Goal: Task Accomplishment & Management: Complete application form

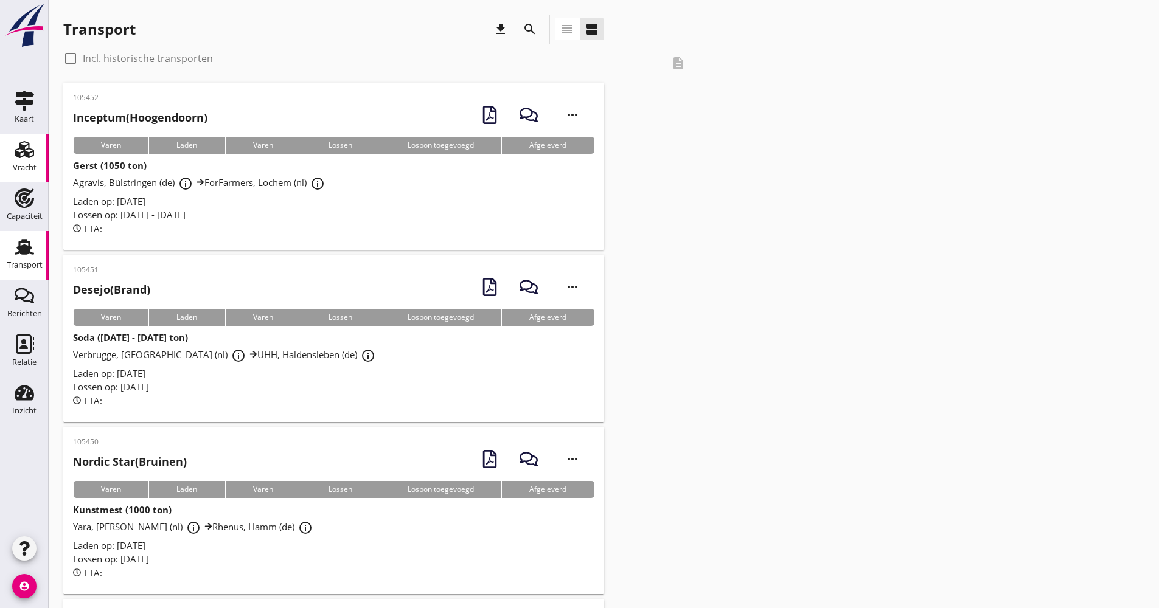
click at [20, 156] on use at bounding box center [24, 149] width 19 height 17
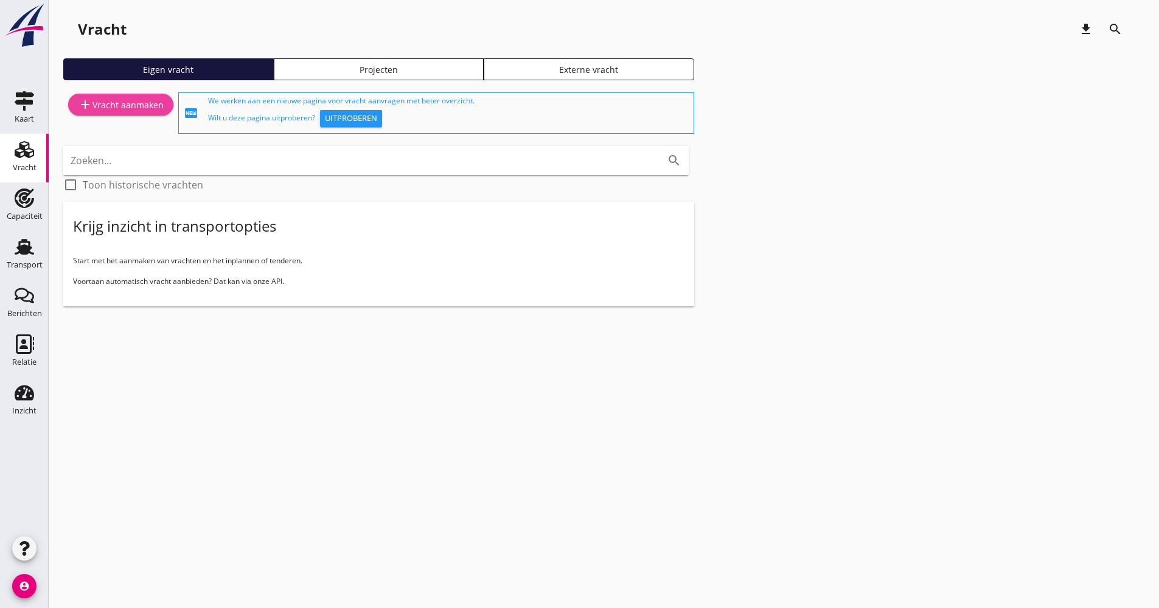
click at [119, 103] on div "add Vracht aanmaken" at bounding box center [121, 104] width 86 height 15
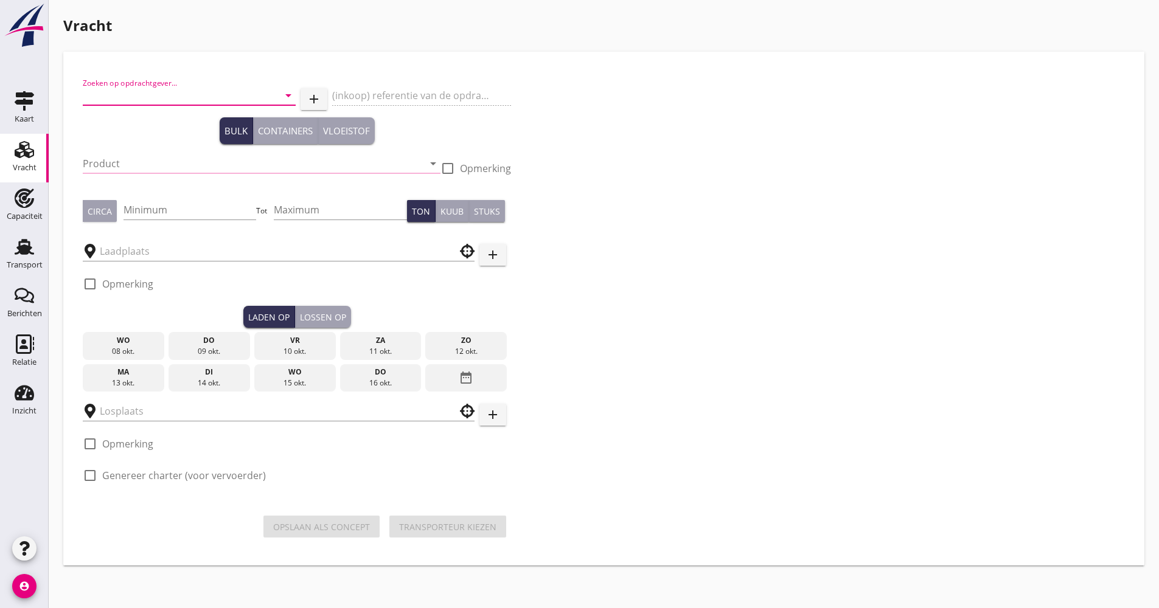
click at [159, 95] on input "Zoeken op opdrachtgever..." at bounding box center [172, 95] width 179 height 19
type input "k"
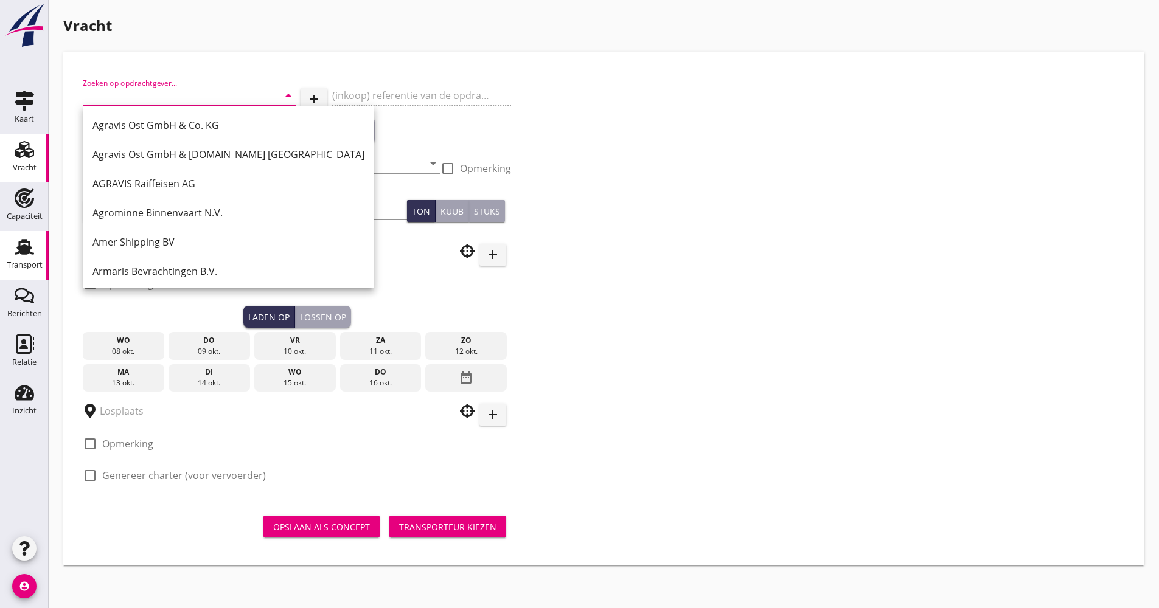
click at [30, 243] on use at bounding box center [24, 247] width 19 height 16
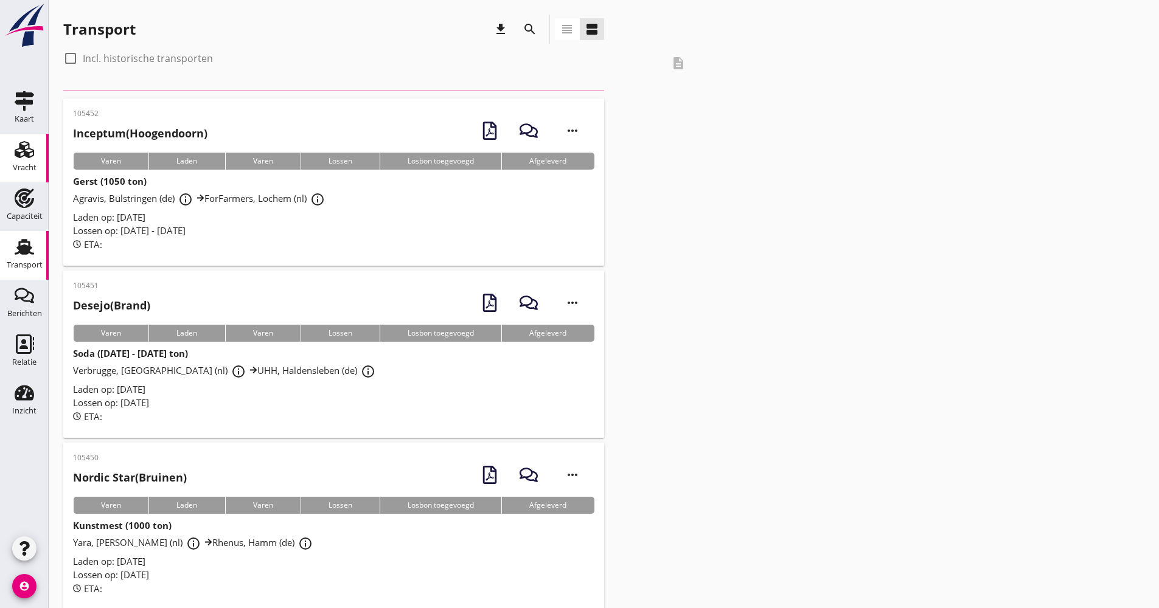
click at [32, 154] on icon "Vracht" at bounding box center [24, 149] width 19 height 19
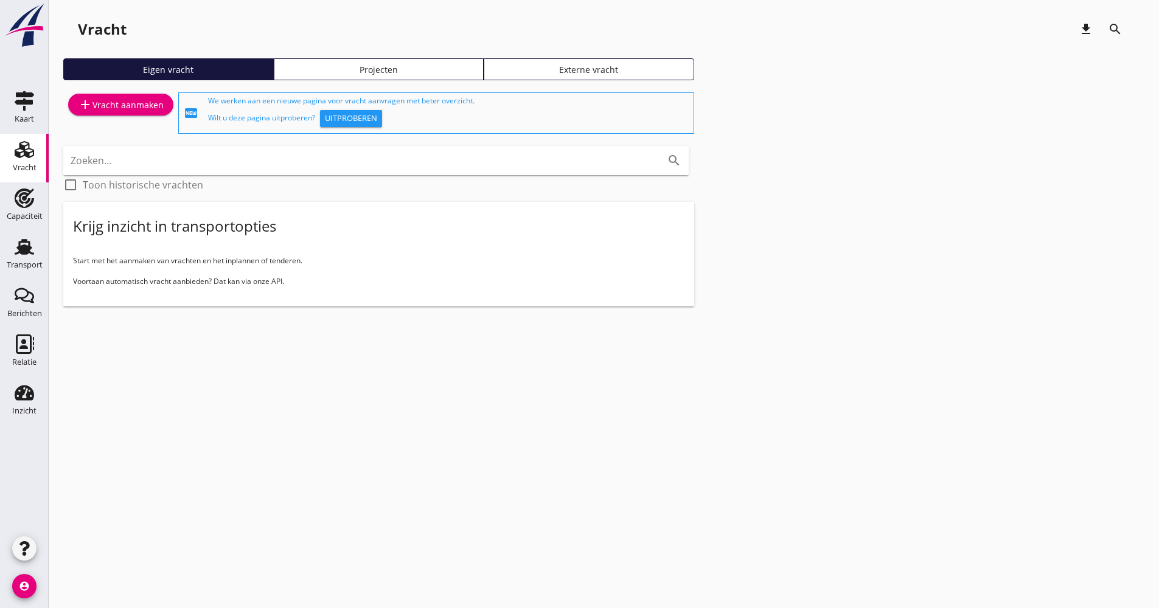
click at [336, 76] on link "Projecten" at bounding box center [379, 69] width 210 height 22
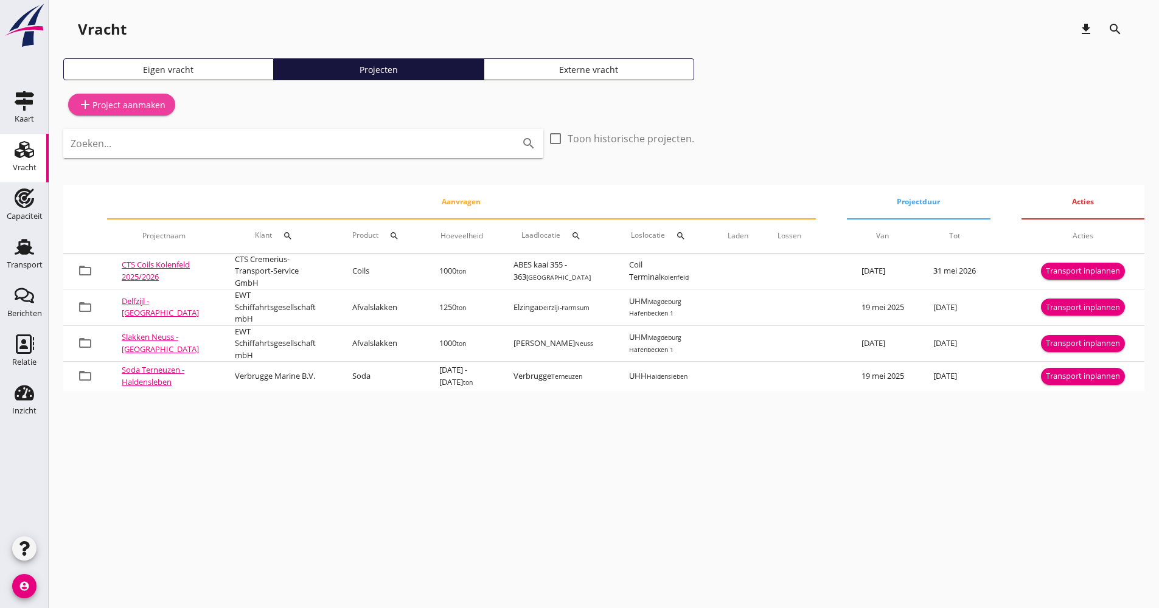
click at [134, 99] on div "add Project aanmaken" at bounding box center [122, 104] width 88 height 15
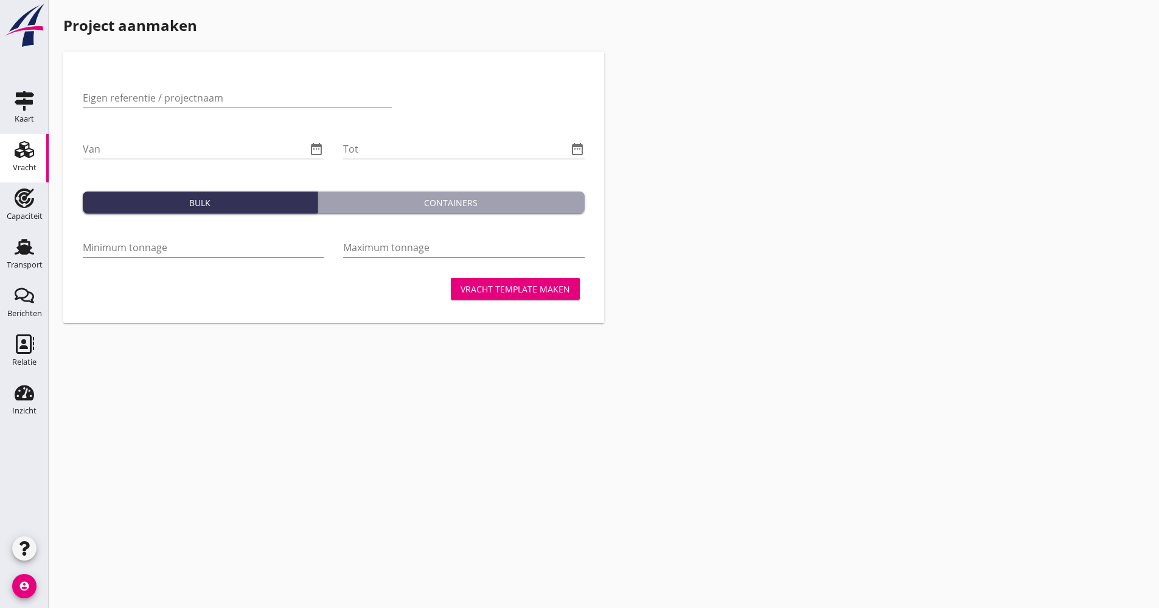
click at [186, 97] on input "Eigen referentie / projectnaam" at bounding box center [237, 97] width 309 height 19
type input "A"
type input "Haldensleben - [GEOGRAPHIC_DATA]"
click at [318, 146] on icon "date_range" at bounding box center [316, 149] width 15 height 15
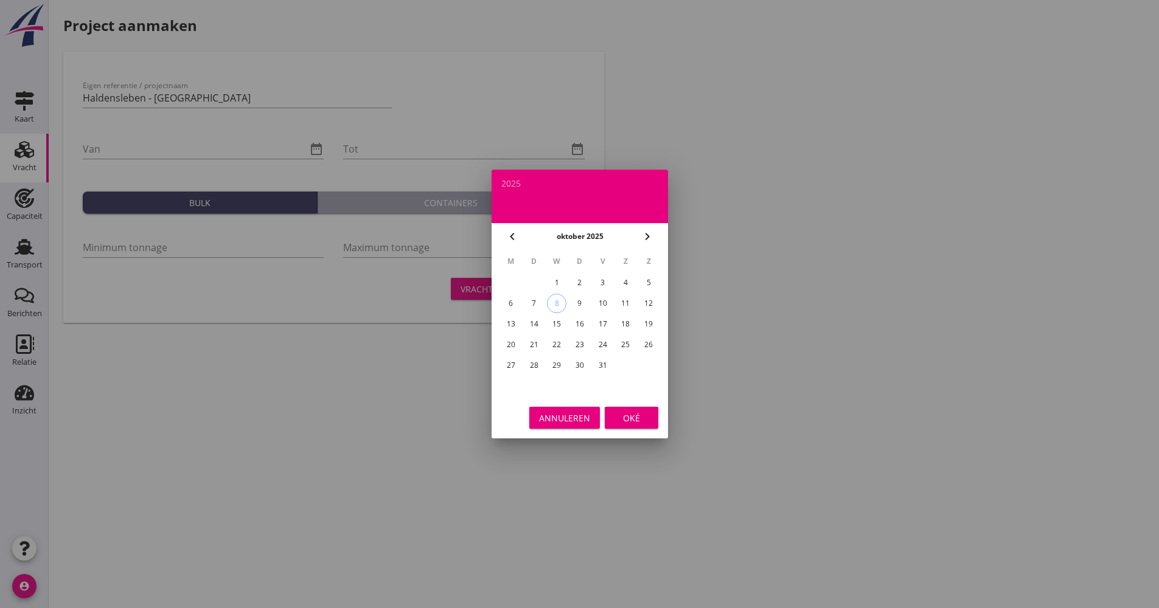
click at [559, 284] on div "1" at bounding box center [556, 282] width 19 height 19
type input "[DATE]"
click at [644, 417] on div "Oké" at bounding box center [631, 418] width 34 height 13
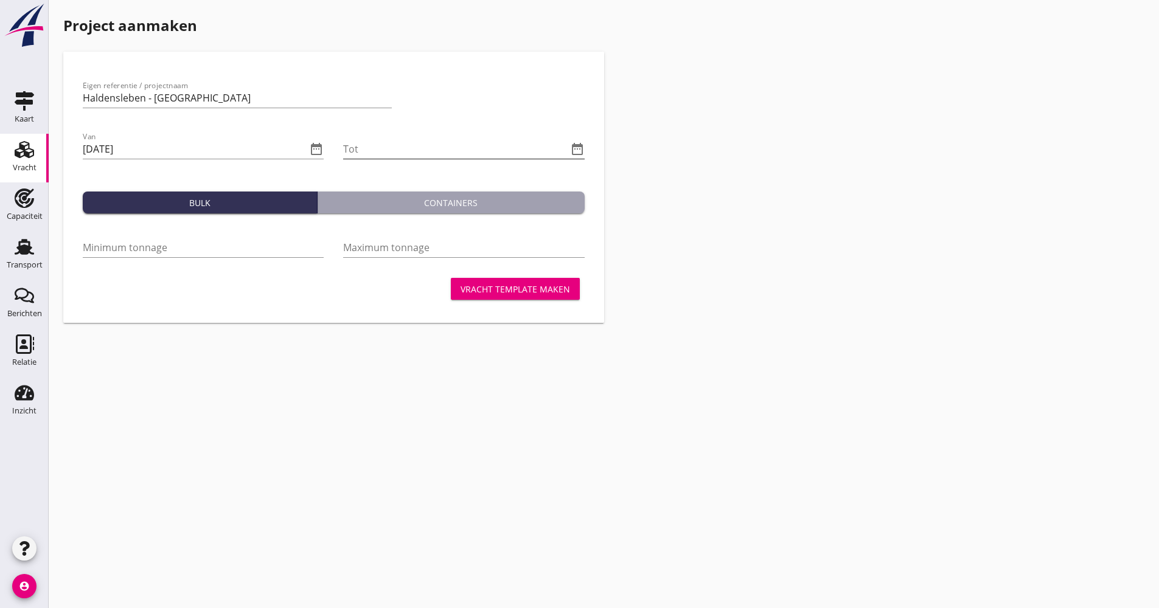
click at [577, 146] on icon "date_range" at bounding box center [577, 149] width 15 height 15
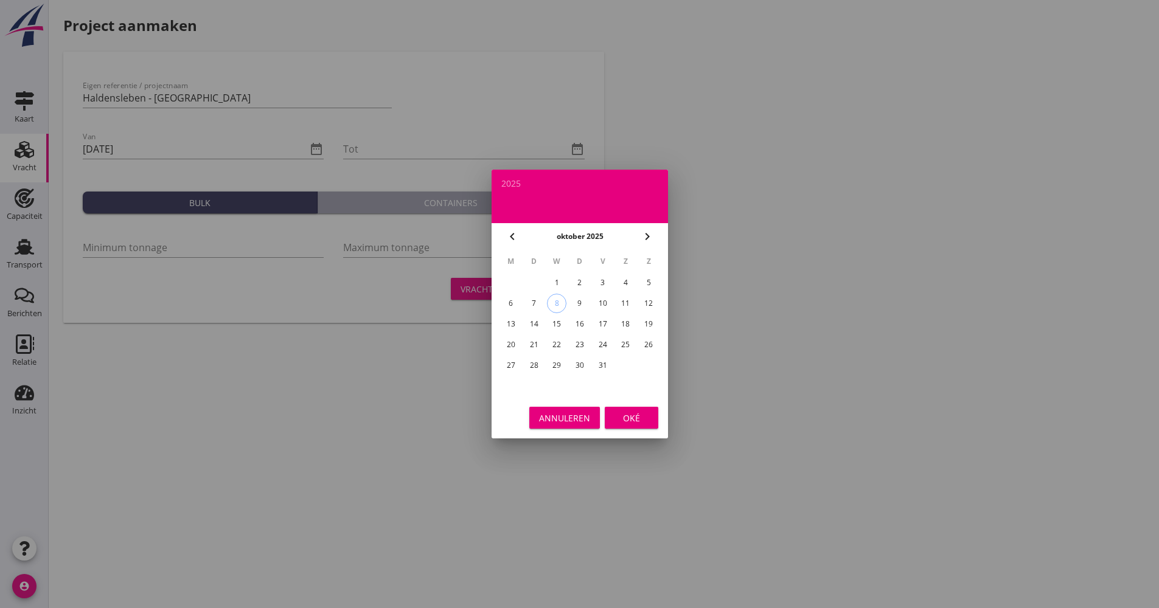
click at [651, 234] on icon "chevron_right" at bounding box center [647, 236] width 15 height 15
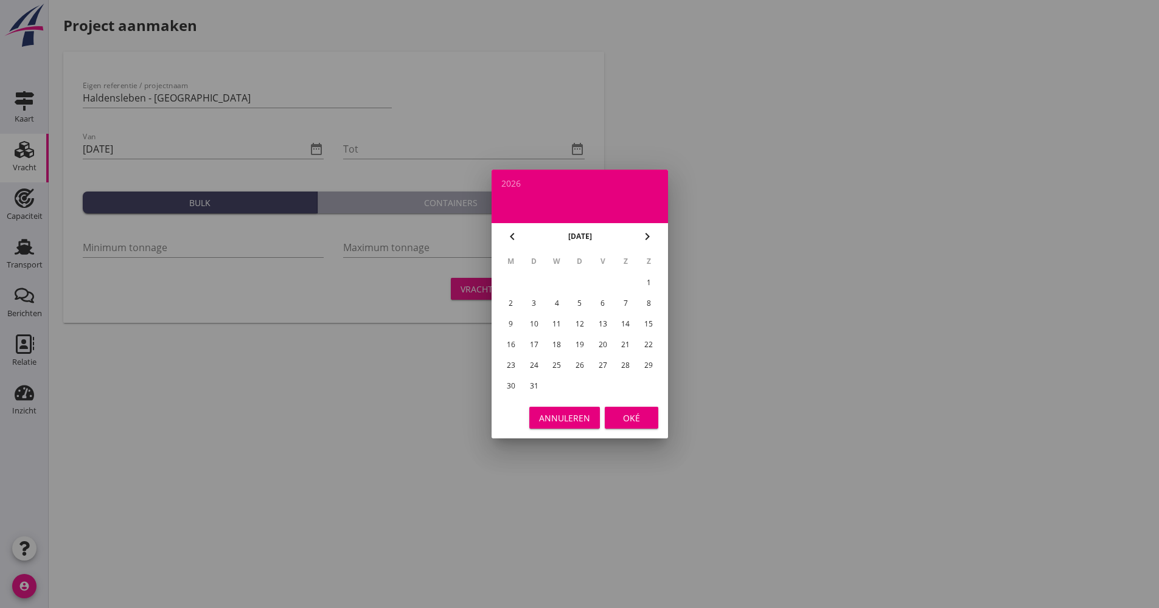
click at [651, 234] on icon "chevron_right" at bounding box center [647, 236] width 15 height 15
click at [652, 235] on icon "chevron_right" at bounding box center [647, 236] width 15 height 15
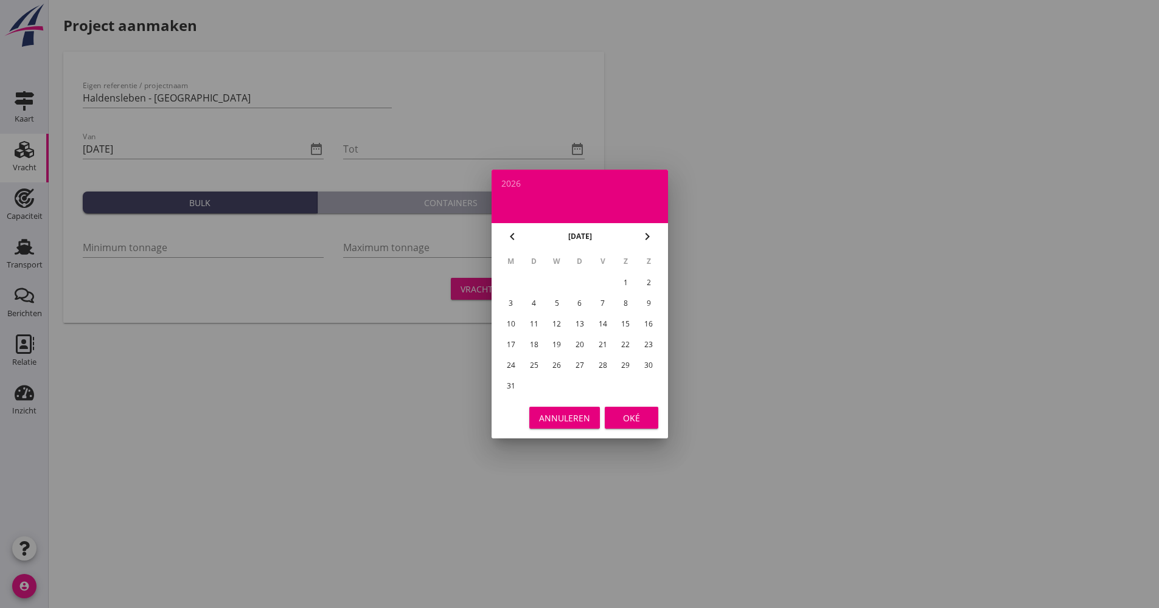
click at [513, 377] on div "31" at bounding box center [510, 386] width 19 height 19
type input "[DATE]"
click at [633, 412] on div "Oké" at bounding box center [631, 418] width 34 height 13
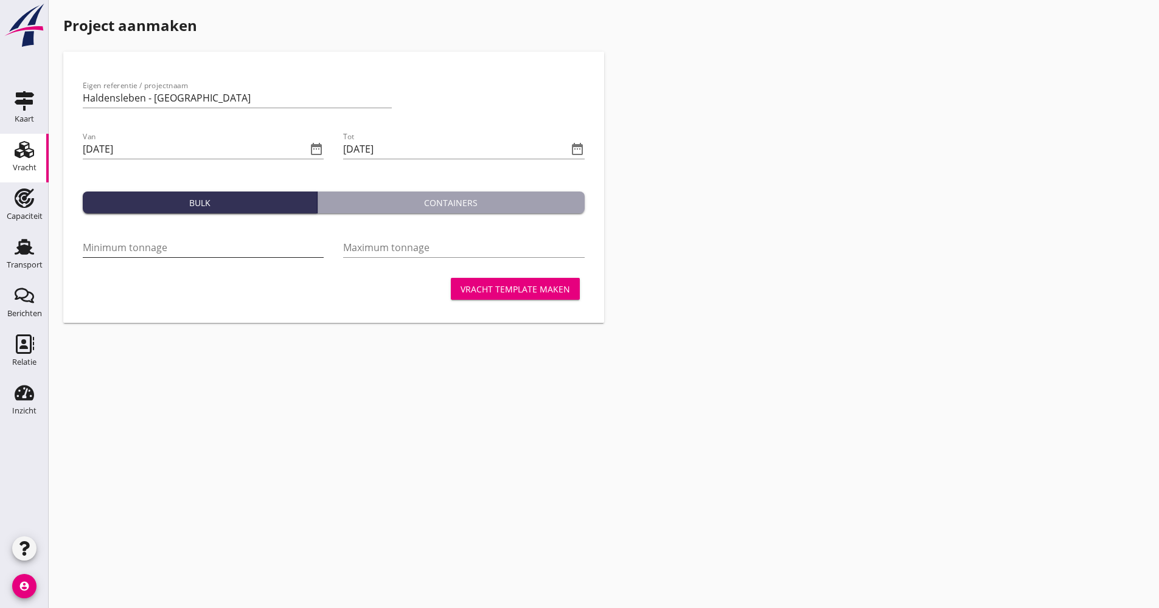
click at [235, 251] on input "Minimum tonnage" at bounding box center [203, 247] width 241 height 19
type input "1000"
type input "1200"
click at [536, 293] on div "Vracht template maken" at bounding box center [514, 289] width 109 height 13
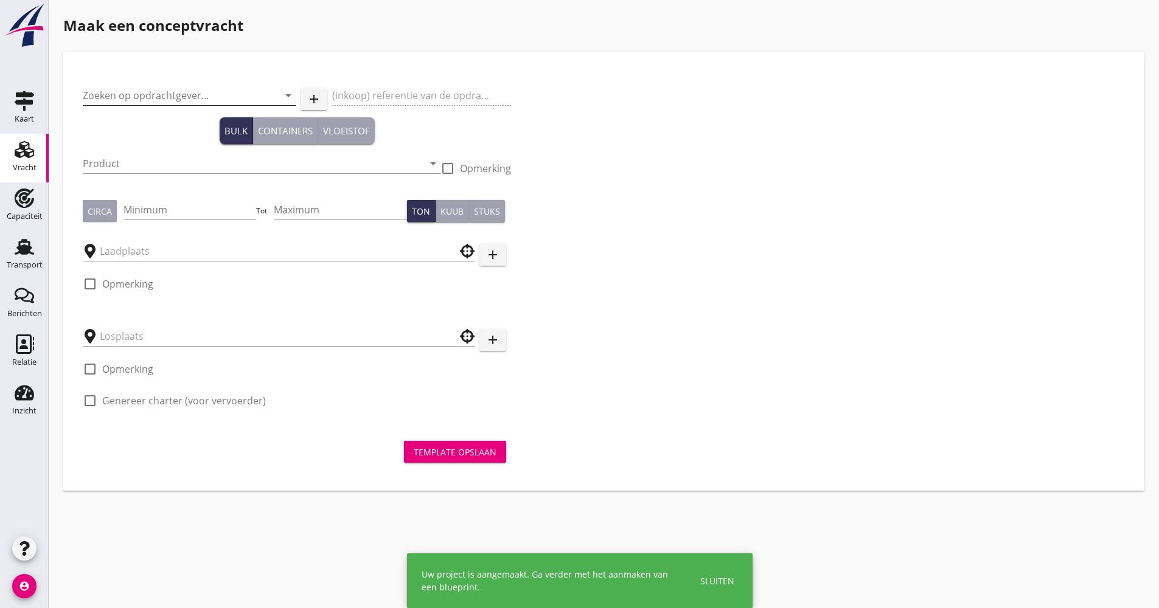
drag, startPoint x: 244, startPoint y: 105, endPoint x: 237, endPoint y: 96, distance: 11.2
click at [240, 100] on input "Zoeken op opdrachtgever..." at bounding box center [172, 95] width 179 height 19
click at [235, 96] on input "Zoeken op opdrachtgever..." at bounding box center [172, 95] width 179 height 19
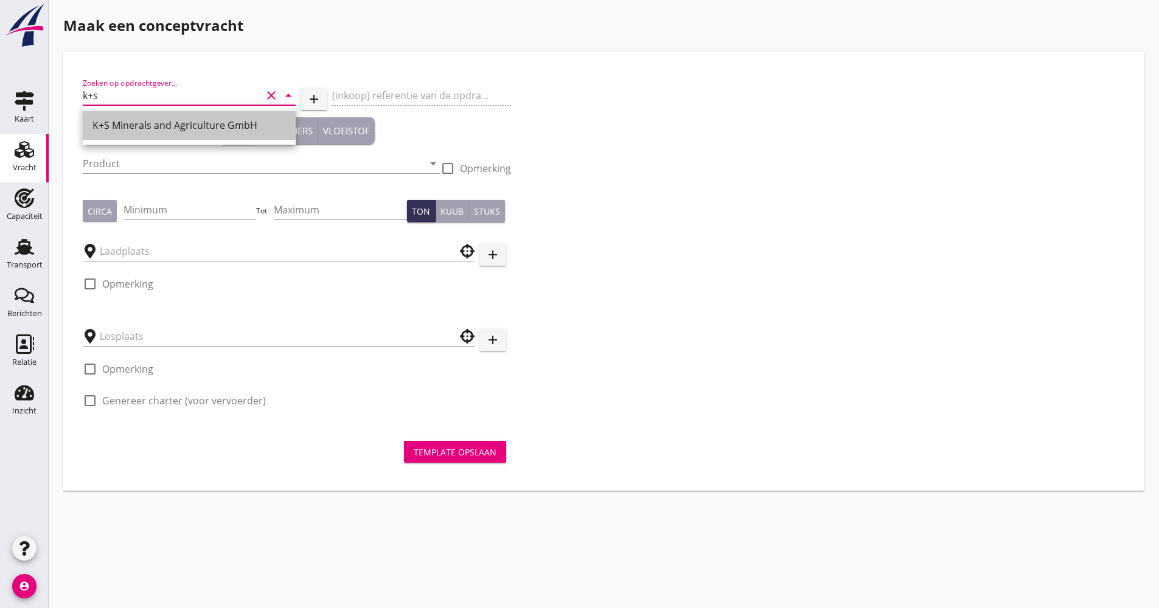
click at [141, 118] on div "K+S Minerals and Agriculture GmbH" at bounding box center [188, 125] width 193 height 29
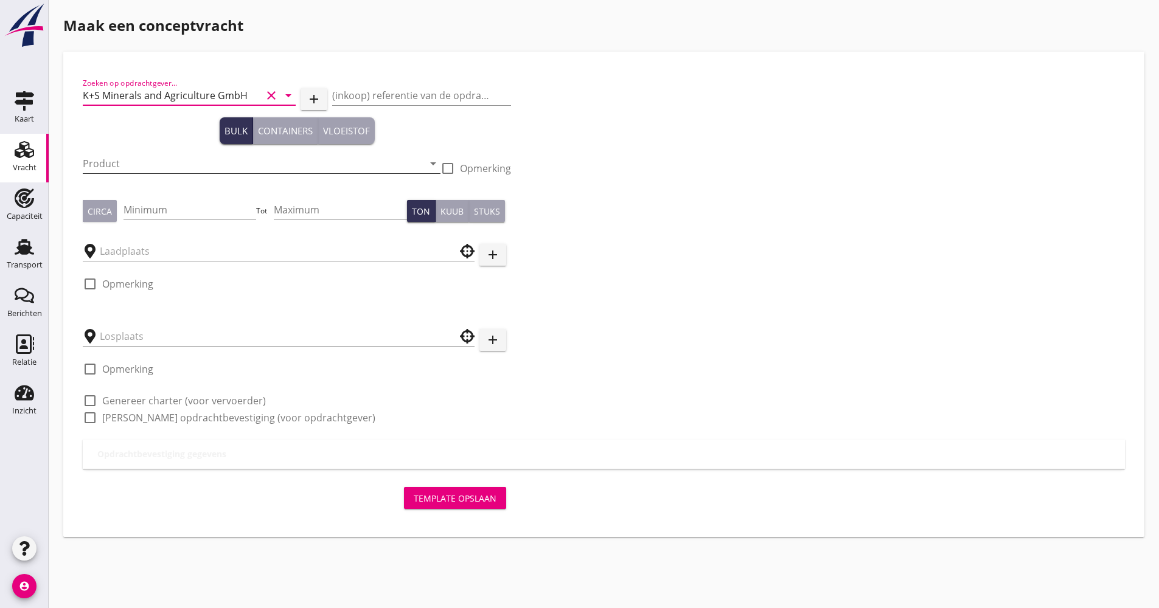
type input "K+S Minerals and Agriculture GmbH"
click at [147, 158] on input "Product" at bounding box center [253, 163] width 341 height 19
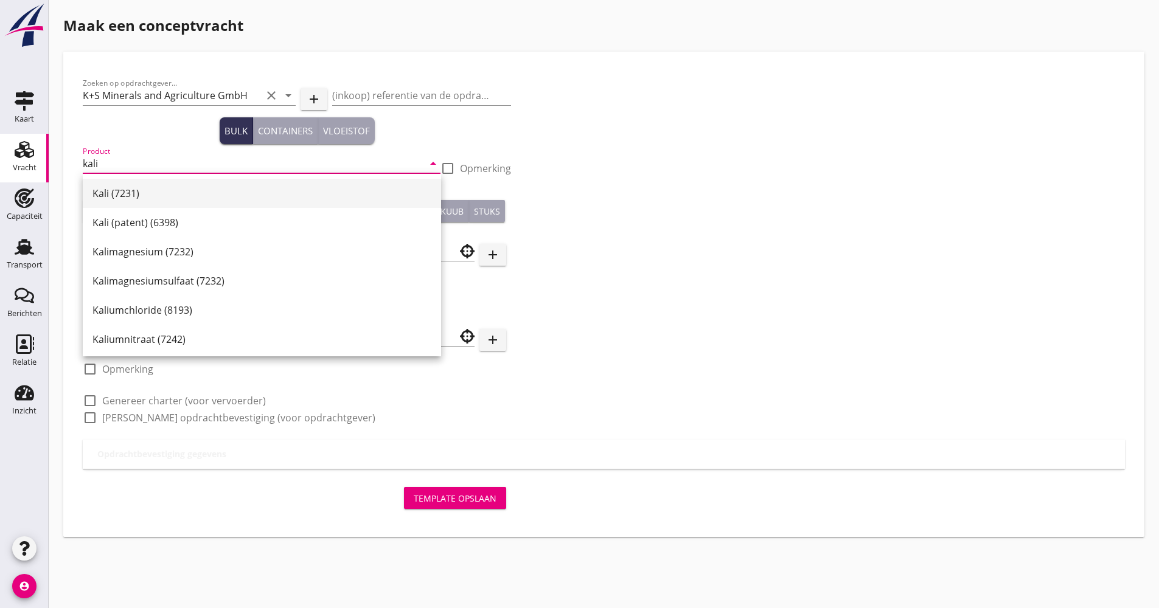
click at [117, 198] on div "Kali (7231)" at bounding box center [261, 193] width 339 height 15
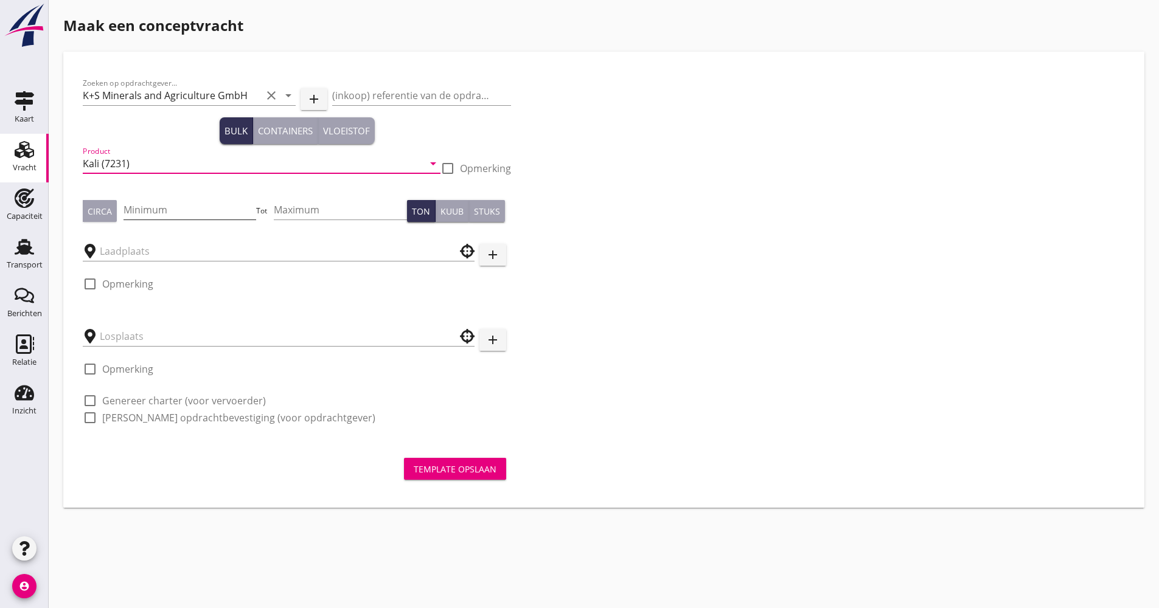
type input "Kali (7231)"
click at [184, 215] on input "Minimum" at bounding box center [189, 209] width 133 height 19
type input "1000"
type input "1200"
type button "per_ton"
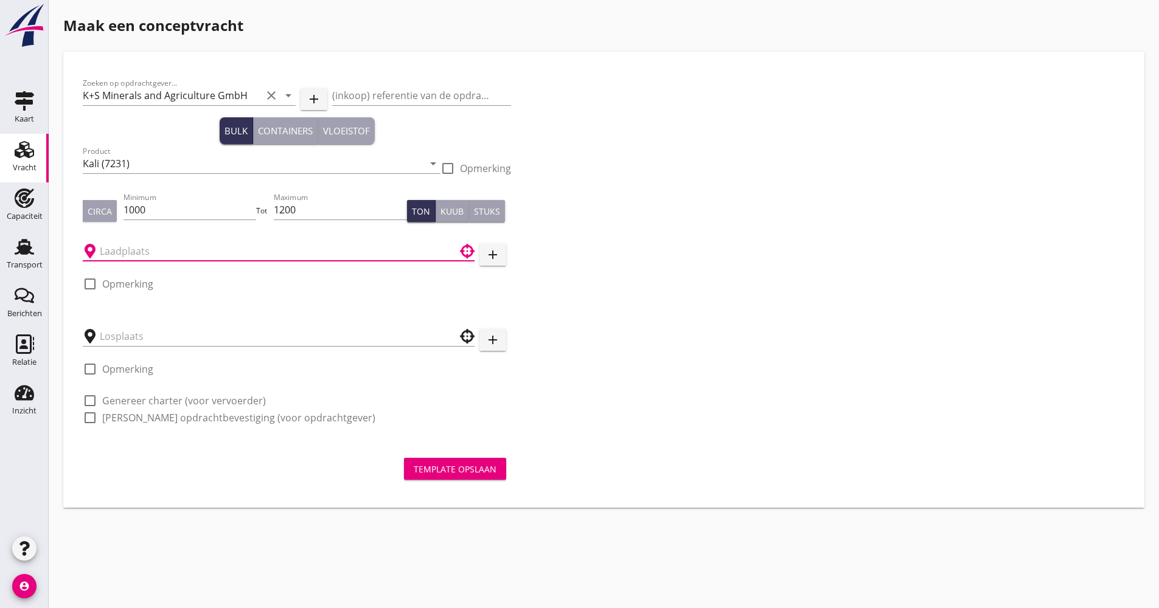
drag, startPoint x: 172, startPoint y: 250, endPoint x: 170, endPoint y: 256, distance: 6.4
click at [173, 250] on input "text" at bounding box center [270, 251] width 341 height 19
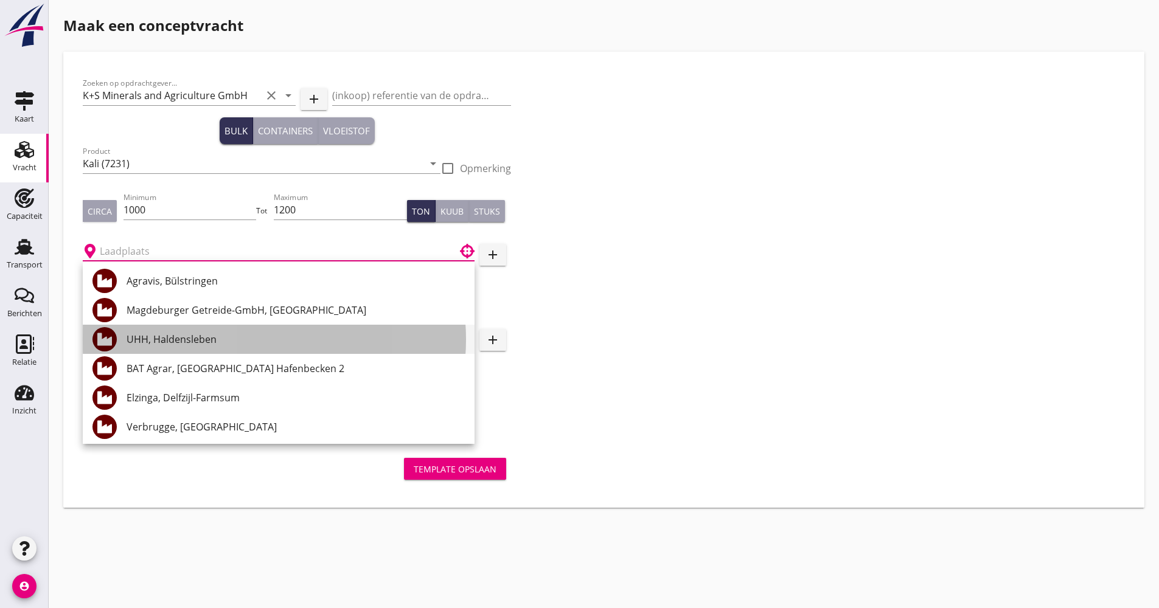
click at [200, 339] on div "UHH, Haldensleben" at bounding box center [296, 339] width 338 height 15
type input "UHH, Haldensleben"
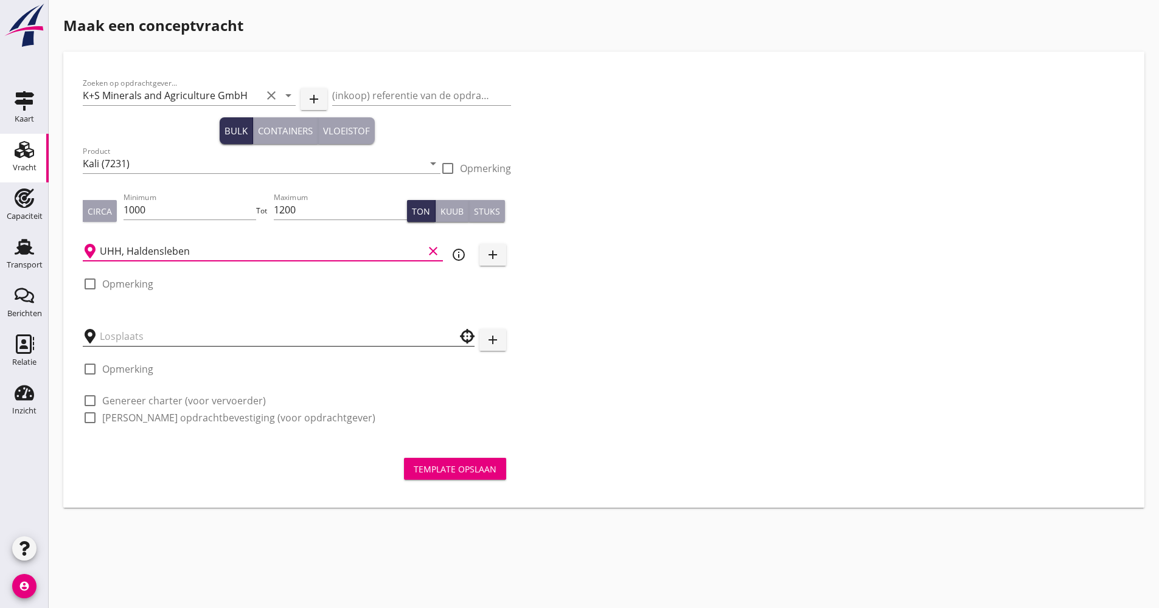
click at [199, 339] on input "text" at bounding box center [270, 336] width 341 height 19
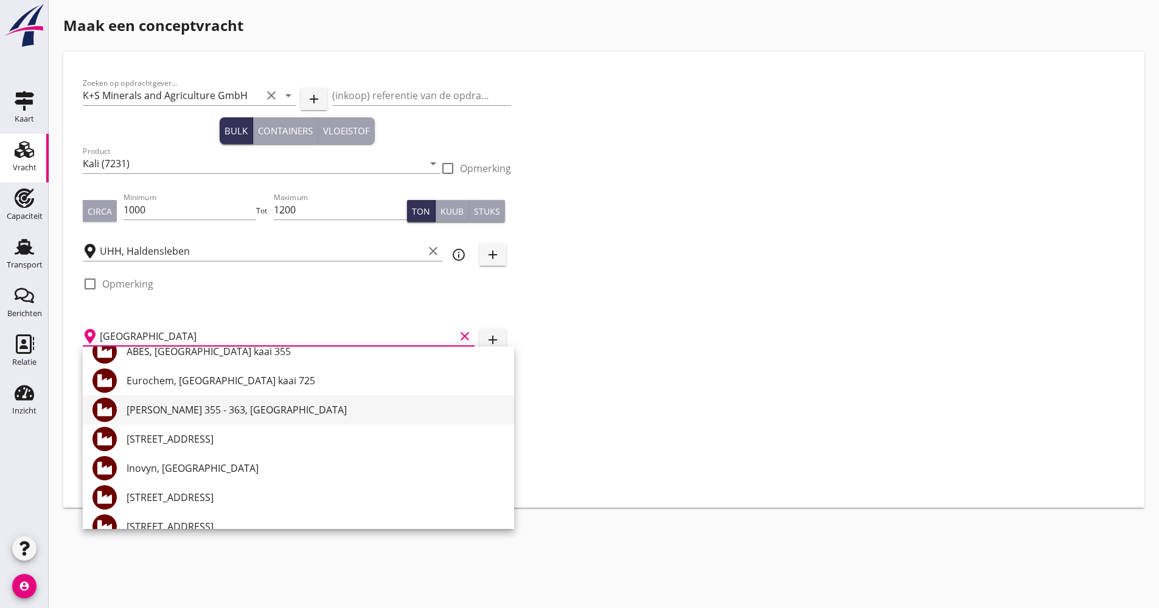
scroll to position [426, 0]
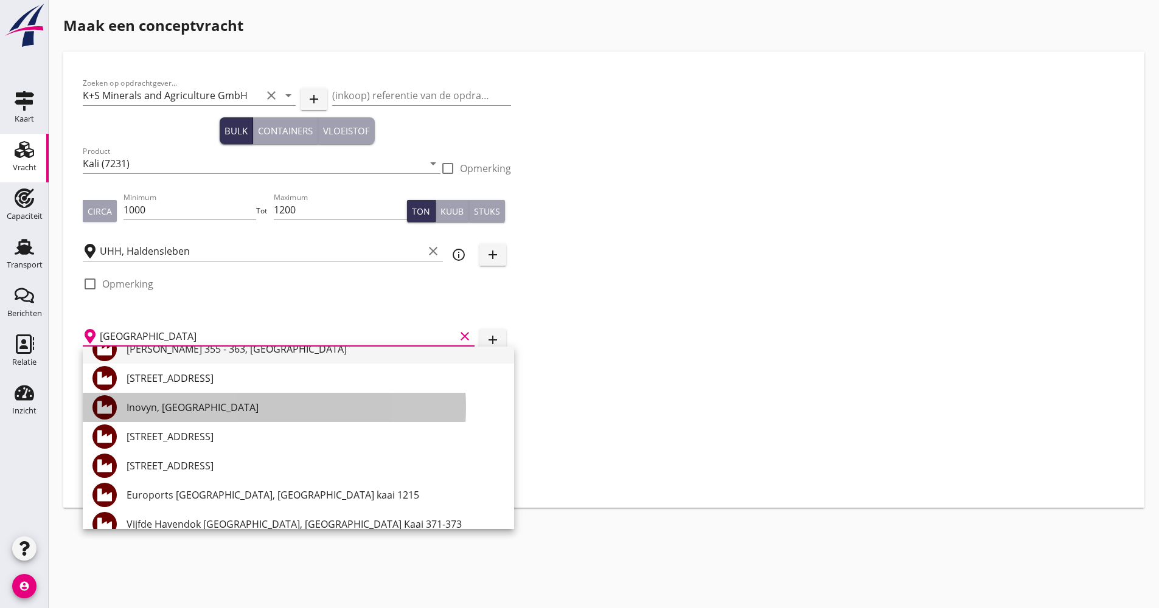
click at [204, 406] on div "Inovyn, [GEOGRAPHIC_DATA]" at bounding box center [316, 407] width 378 height 15
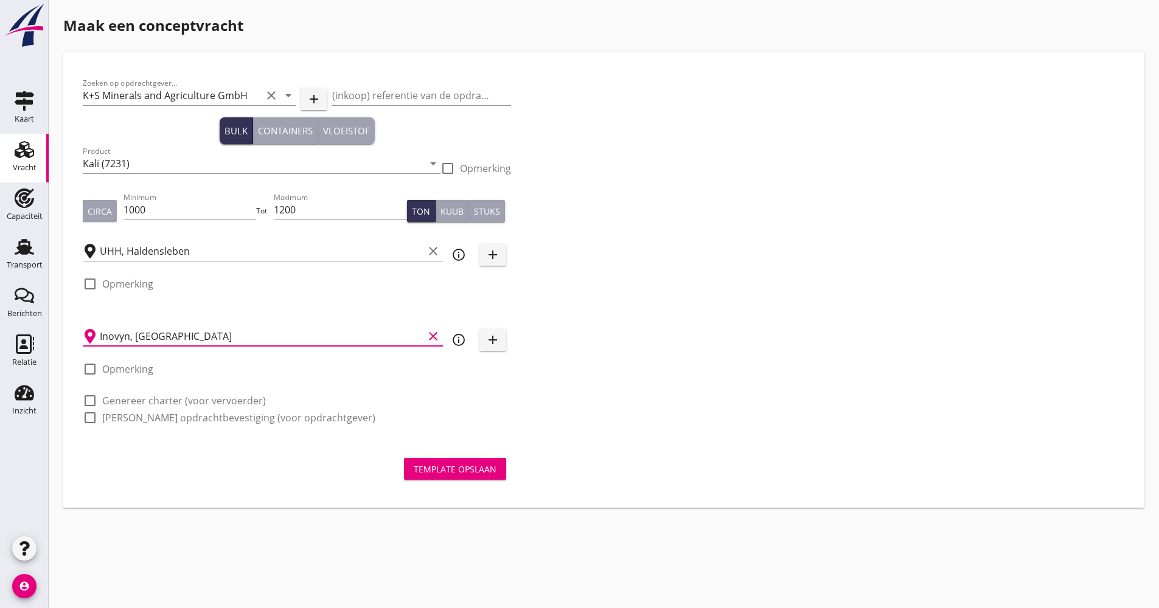
type input "Inovyn, [GEOGRAPHIC_DATA]"
click at [193, 402] on label "Genereer charter (voor vervoerder)" at bounding box center [184, 401] width 164 height 12
checkbox input "true"
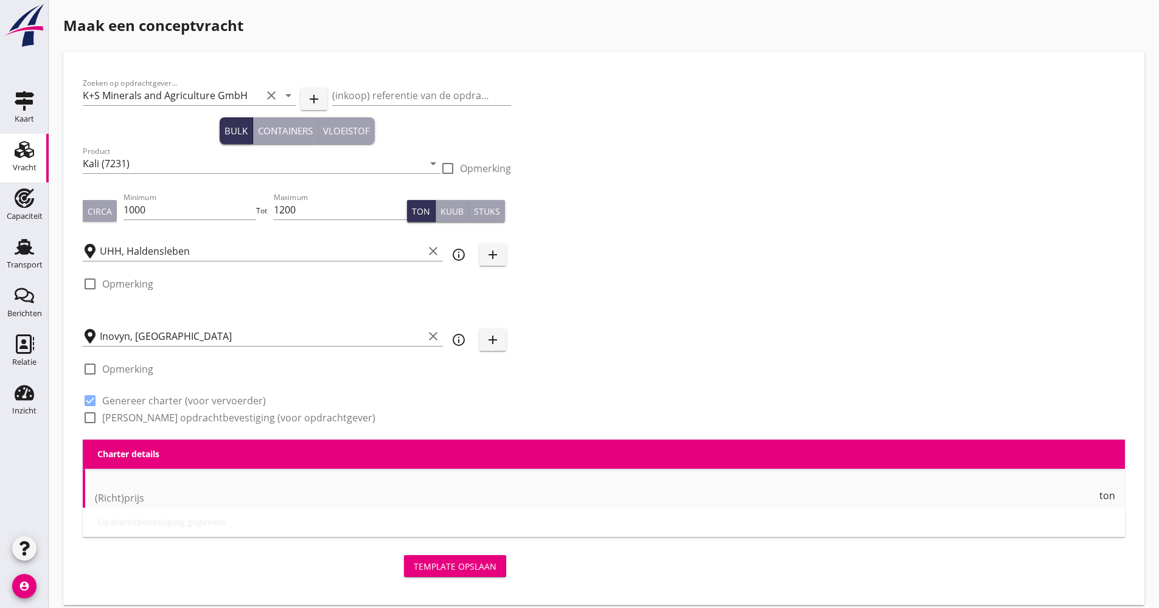
click at [190, 414] on label "[PERSON_NAME] opdrachtbevestiging (voor opdrachtgever)" at bounding box center [238, 418] width 273 height 12
checkbox input "true"
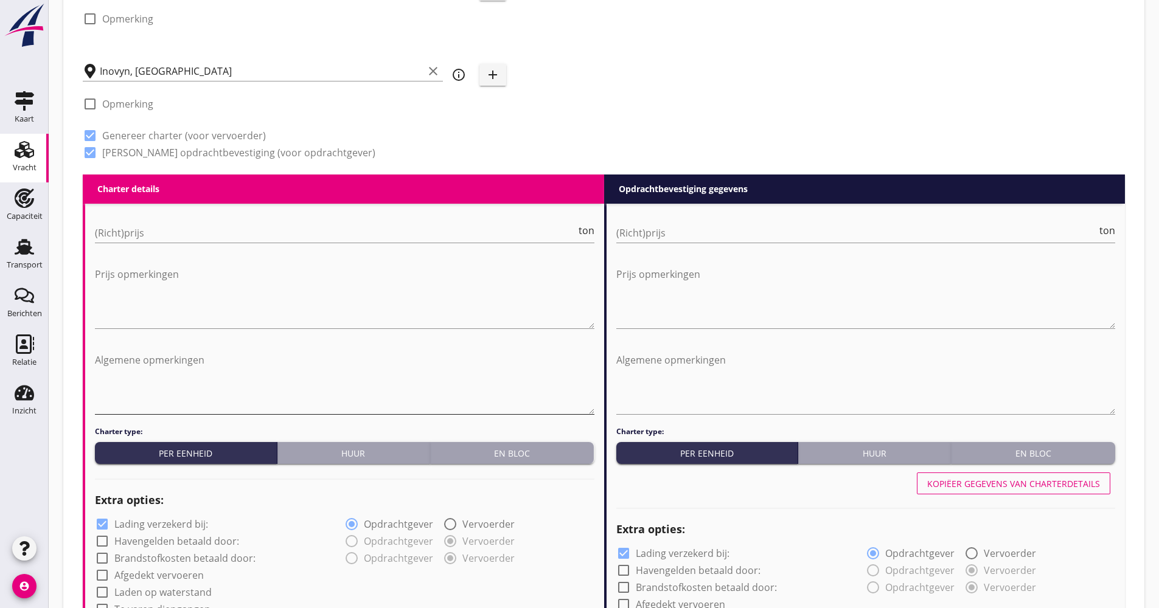
scroll to position [304, 0]
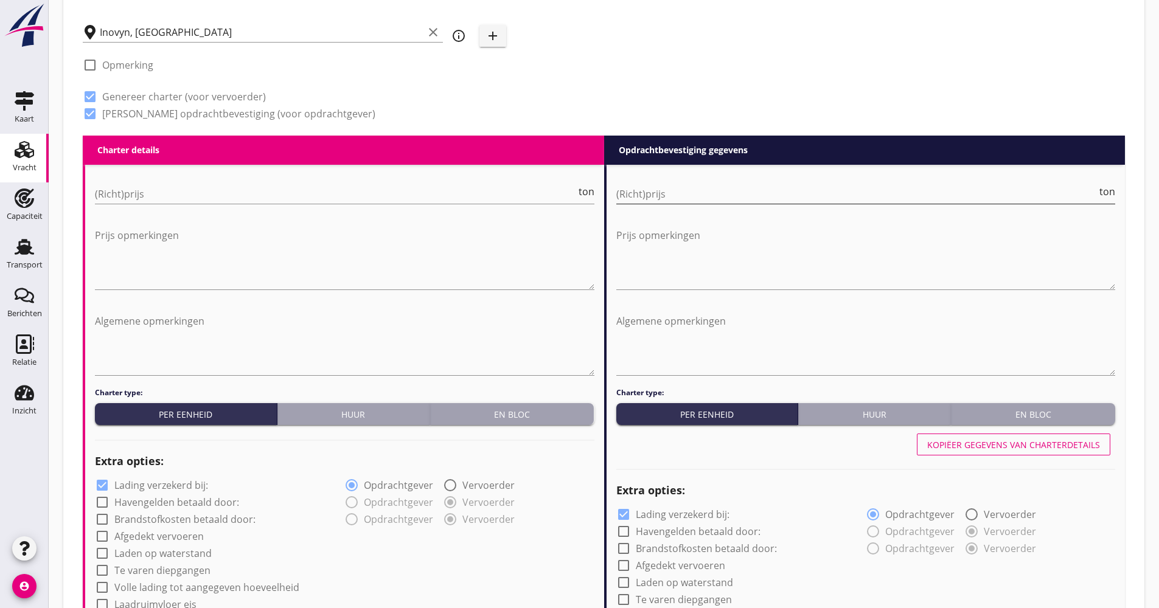
click at [732, 195] on input "(Richt)prijs" at bounding box center [856, 193] width 481 height 19
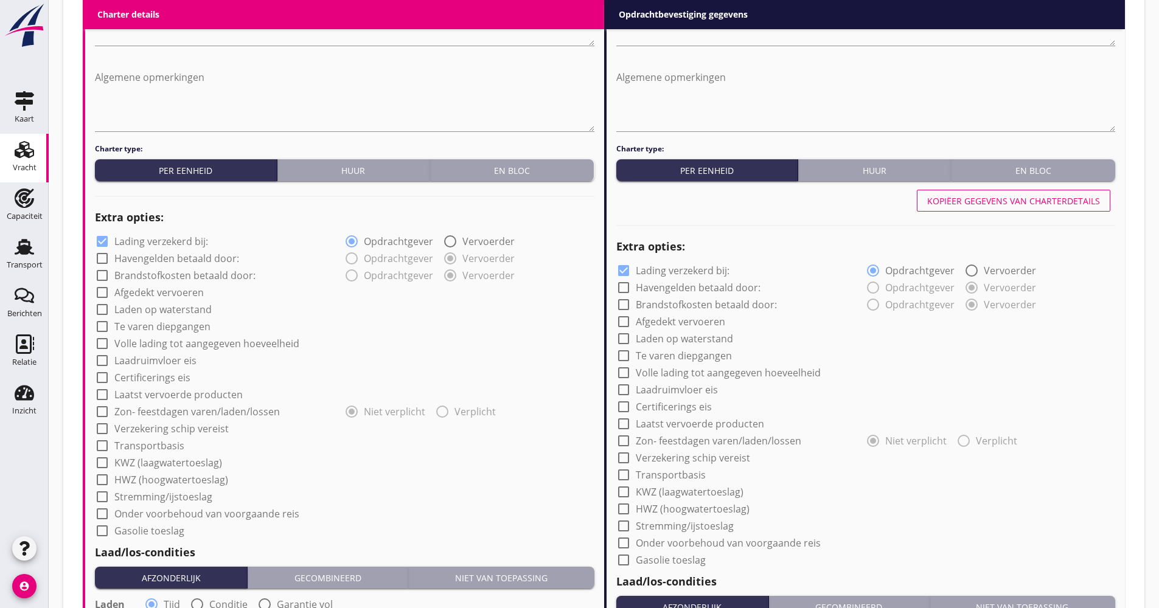
scroll to position [547, 0]
type input "19.00"
click at [164, 232] on div "Extra opties:" at bounding box center [344, 218] width 499 height 29
click at [164, 238] on label "Lading verzekerd bij:" at bounding box center [161, 242] width 94 height 12
checkbox input "false"
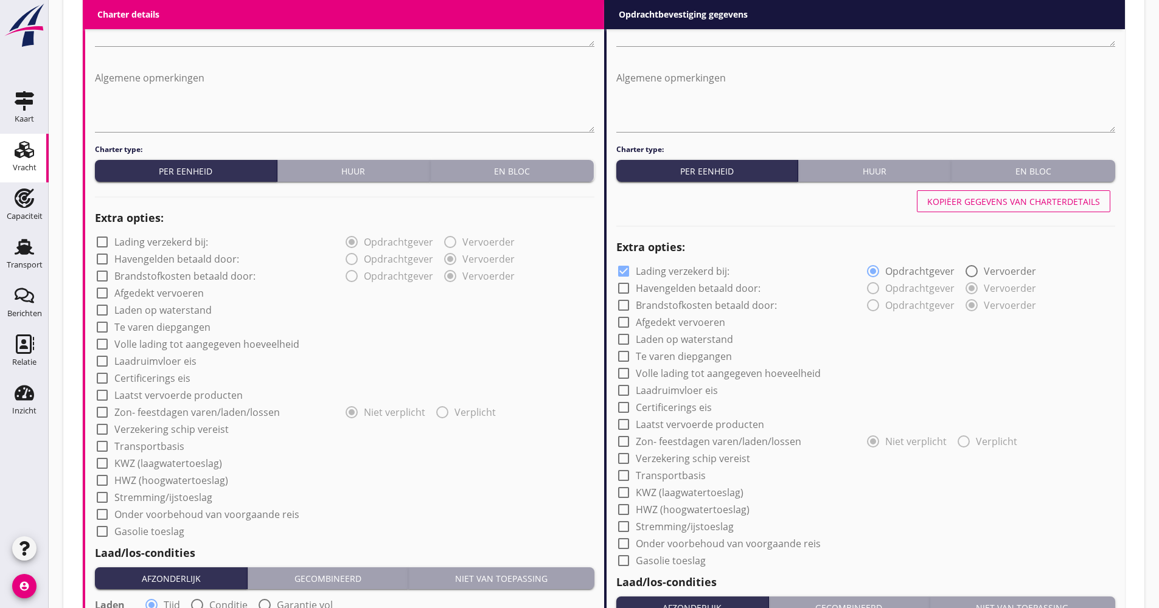
click at [162, 290] on label "Afgedekt vervoeren" at bounding box center [158, 293] width 89 height 12
checkbox input "true"
click at [172, 341] on label "Volle lading tot aangegeven hoeveelheid" at bounding box center [206, 344] width 185 height 12
checkbox input "true"
drag, startPoint x: 172, startPoint y: 432, endPoint x: 167, endPoint y: 438, distance: 8.2
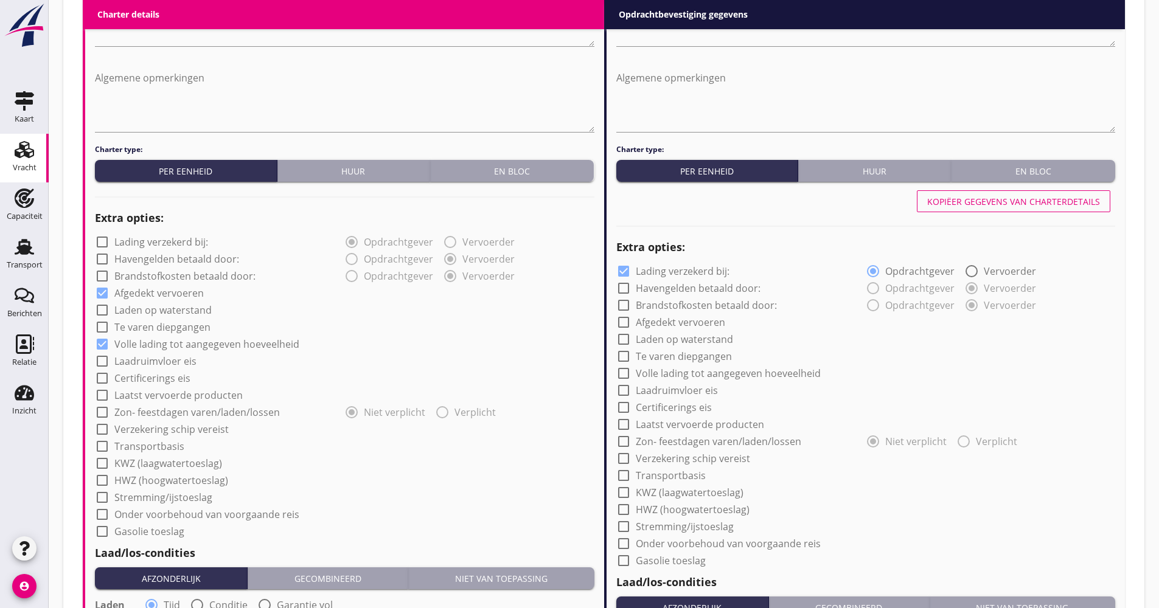
click at [172, 433] on label "Verzekering schip vereist" at bounding box center [171, 429] width 114 height 12
checkbox input "true"
click at [156, 446] on label "Transportbasis" at bounding box center [149, 446] width 70 height 12
checkbox input "true"
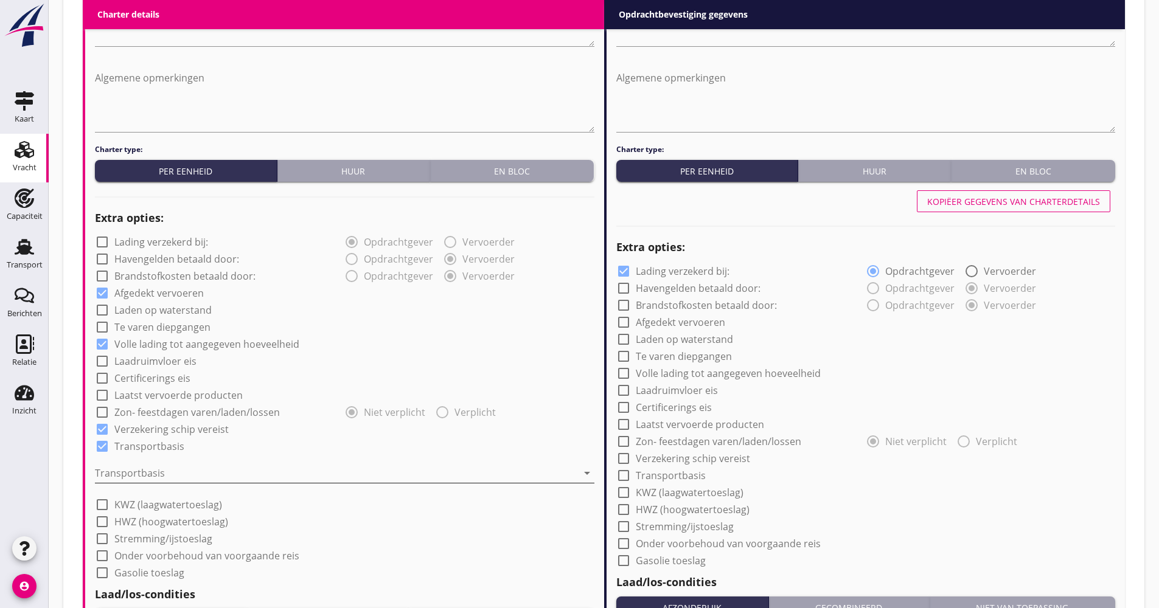
click at [158, 471] on div at bounding box center [336, 473] width 482 height 19
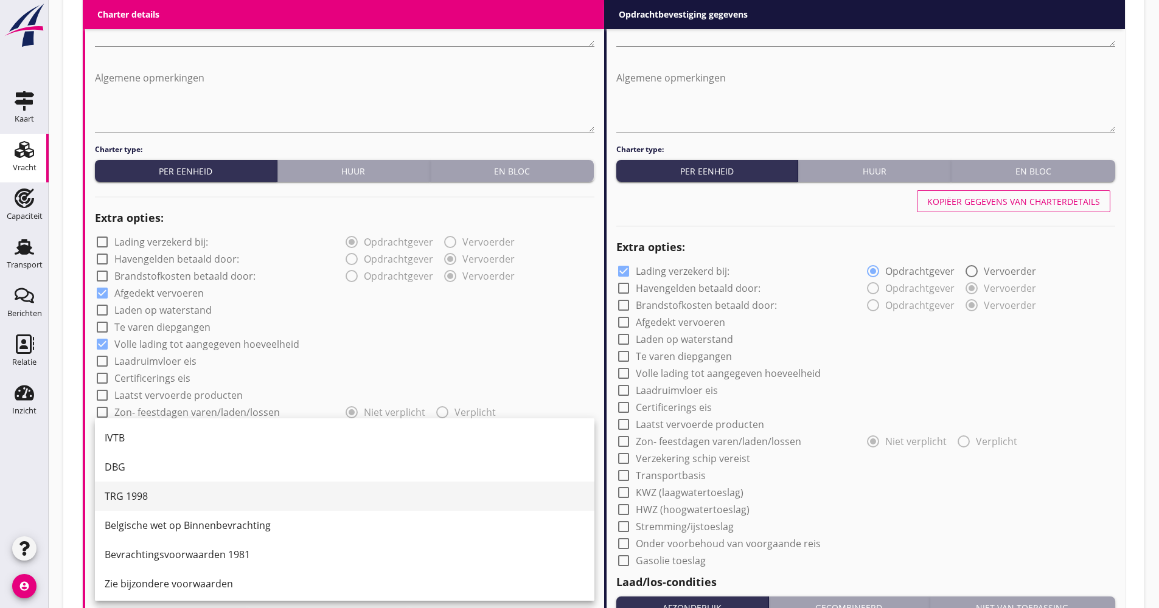
scroll to position [32, 0]
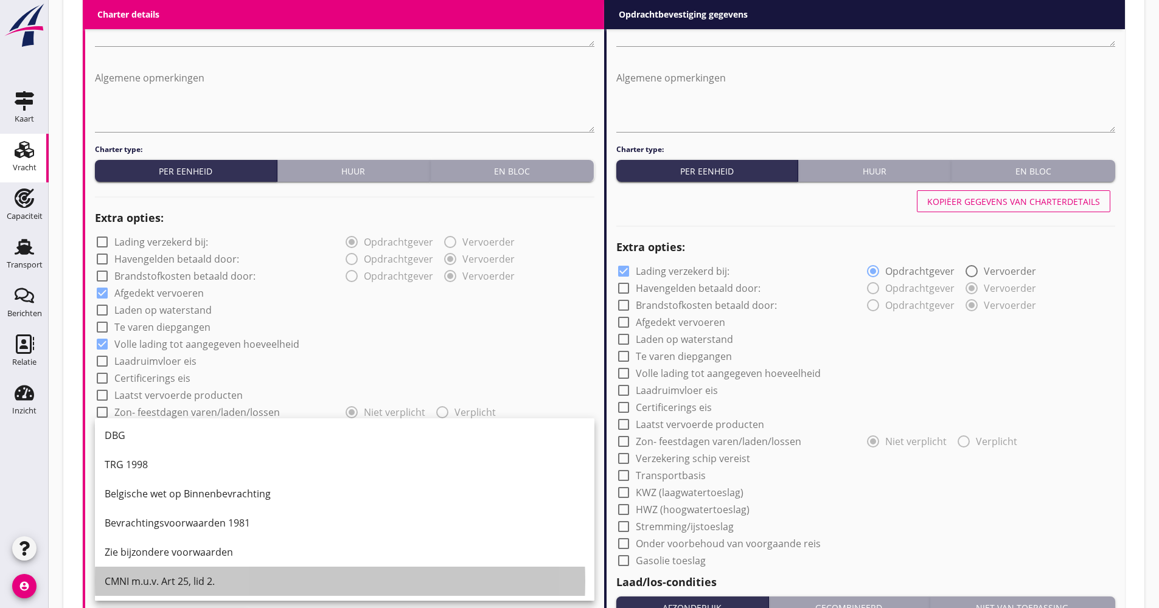
drag, startPoint x: 150, startPoint y: 579, endPoint x: 166, endPoint y: 575, distance: 16.2
click at [151, 580] on div "CMNI m.u.v. Art 25, lid 2." at bounding box center [345, 581] width 480 height 15
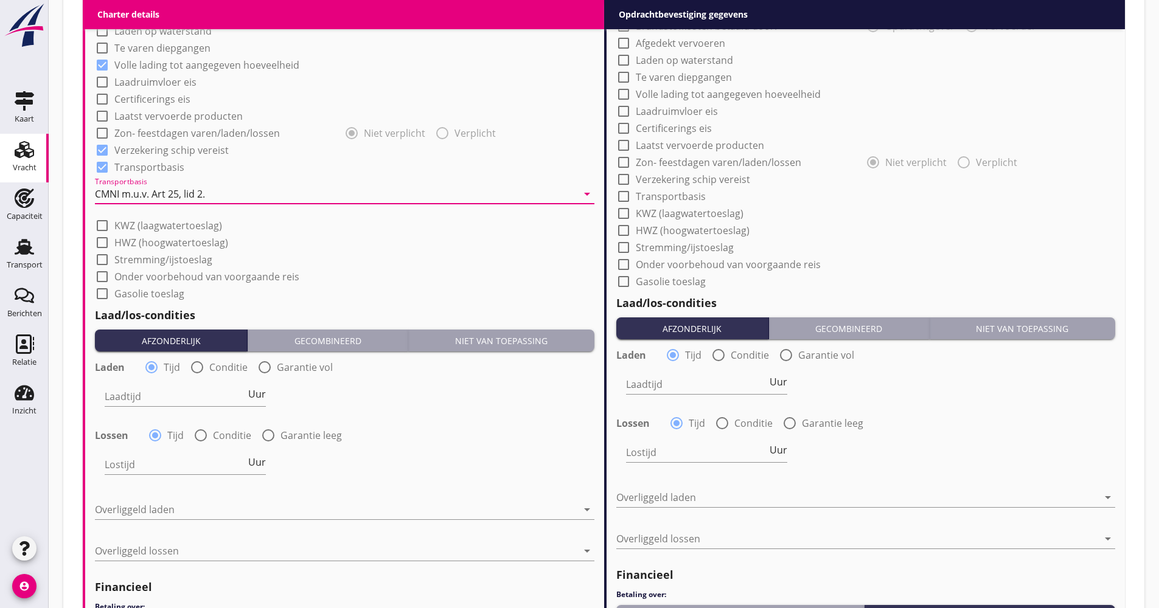
scroll to position [852, 0]
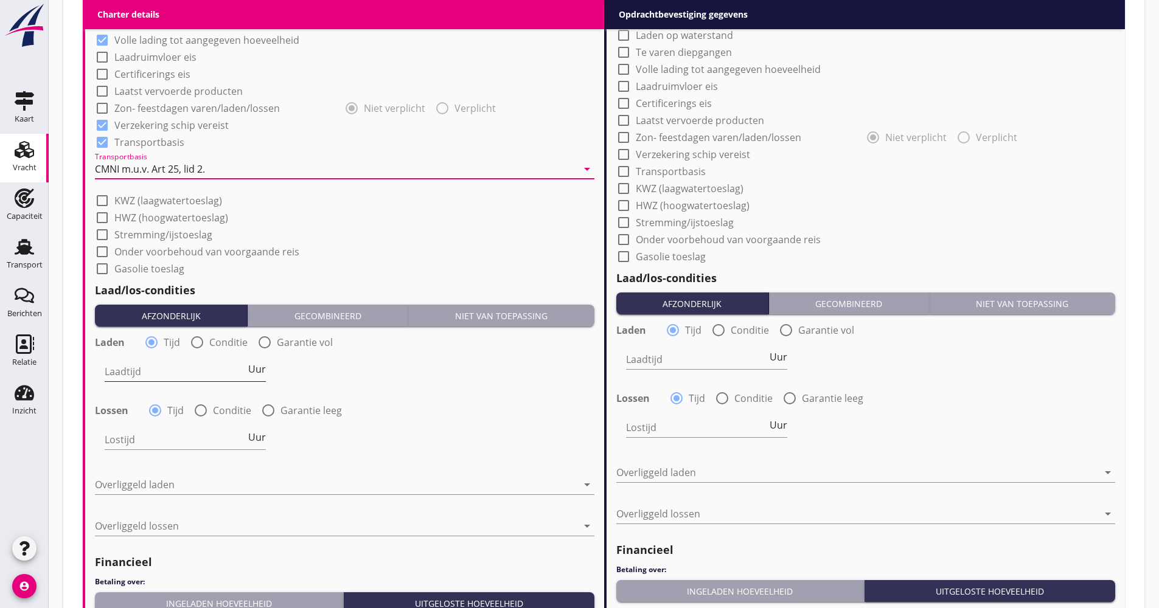
click at [226, 374] on input "Laadtijd" at bounding box center [175, 371] width 141 height 19
type input "48"
click at [185, 501] on div at bounding box center [344, 502] width 499 height 7
click at [185, 493] on div at bounding box center [336, 484] width 482 height 19
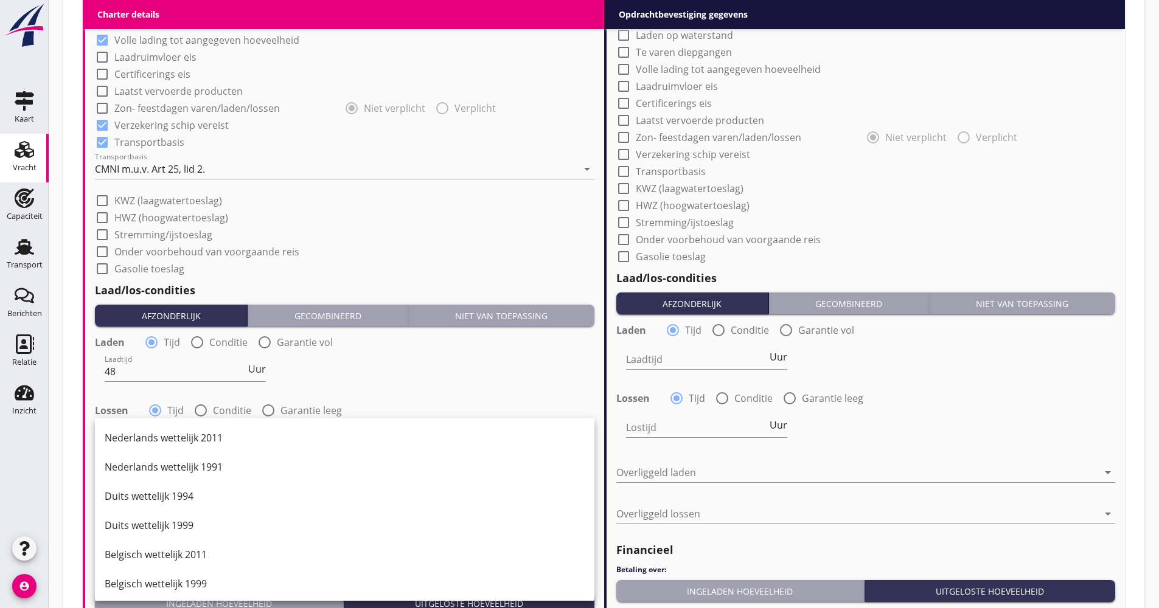
click at [177, 517] on div "Duits wettelijk 1999" at bounding box center [345, 525] width 480 height 29
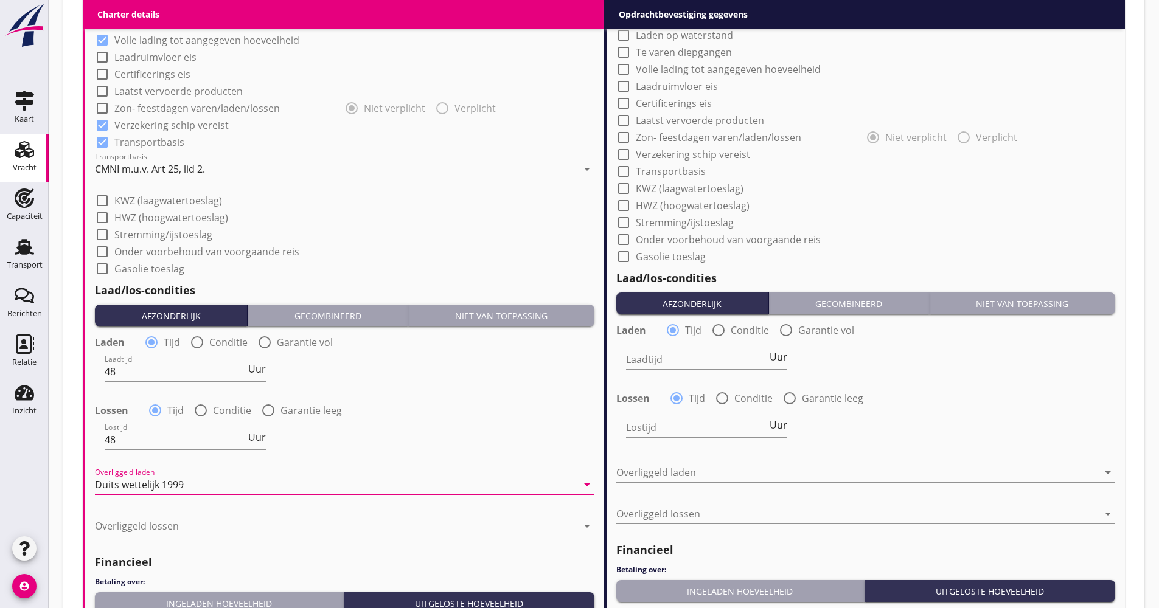
click at [172, 530] on div at bounding box center [336, 525] width 482 height 19
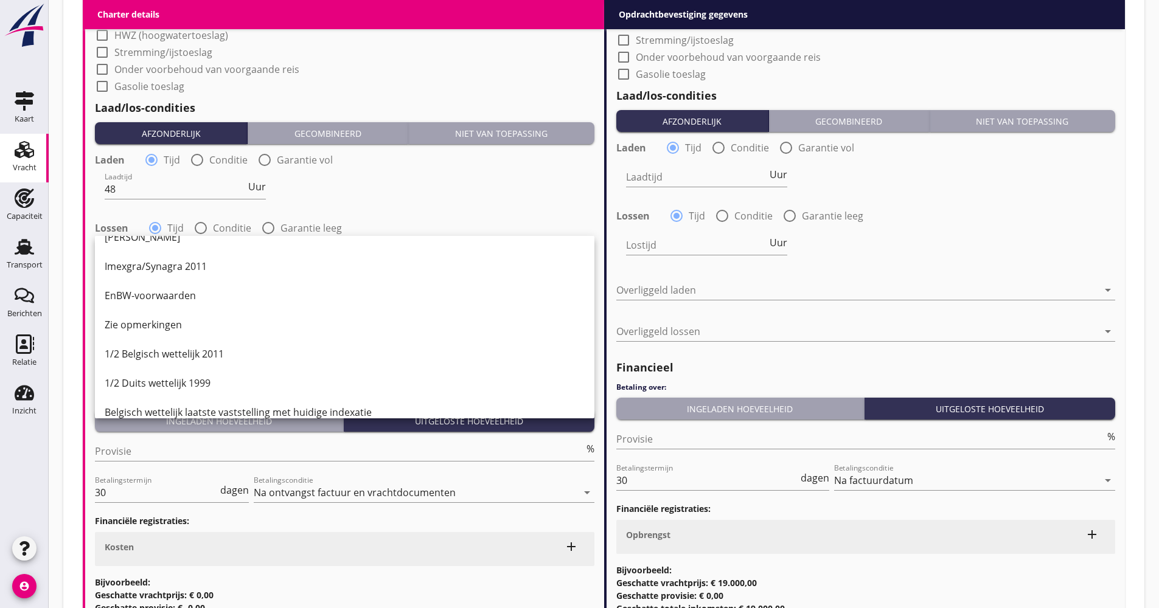
scroll to position [251, 0]
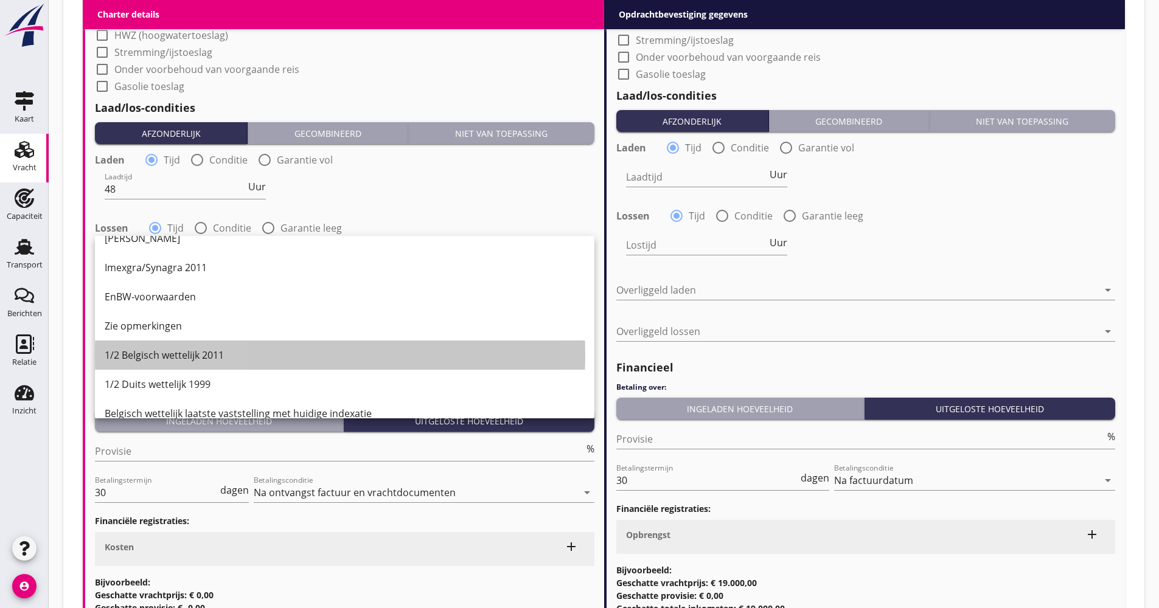
click at [207, 357] on div "1/2 Belgisch wettelijk 2011" at bounding box center [345, 355] width 480 height 15
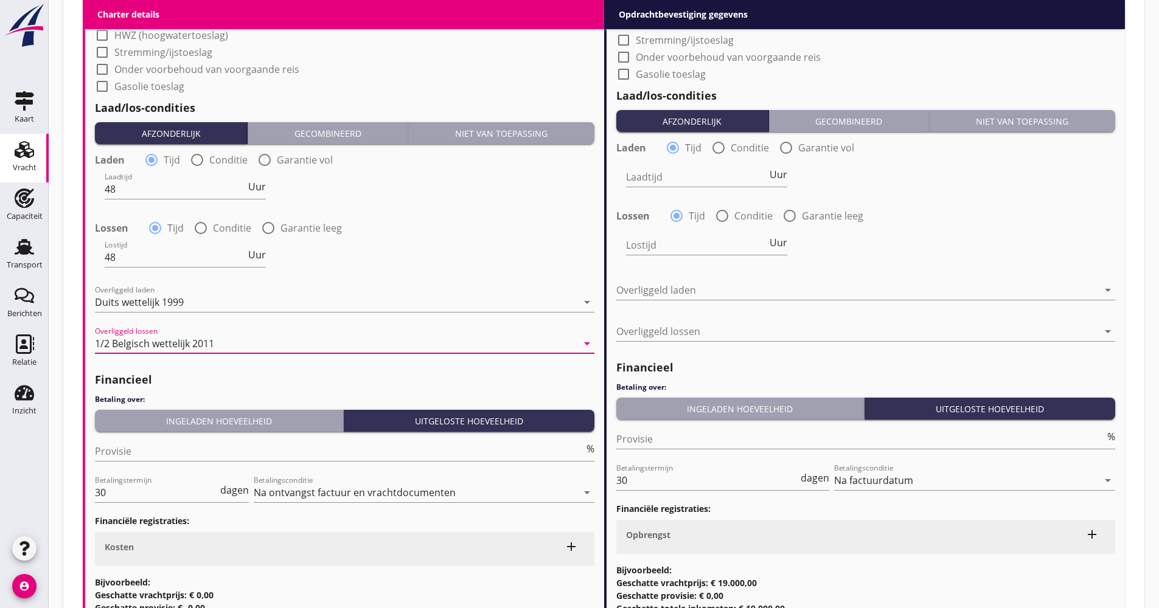
click at [233, 423] on div "Ingeladen hoeveelheid" at bounding box center [219, 421] width 238 height 13
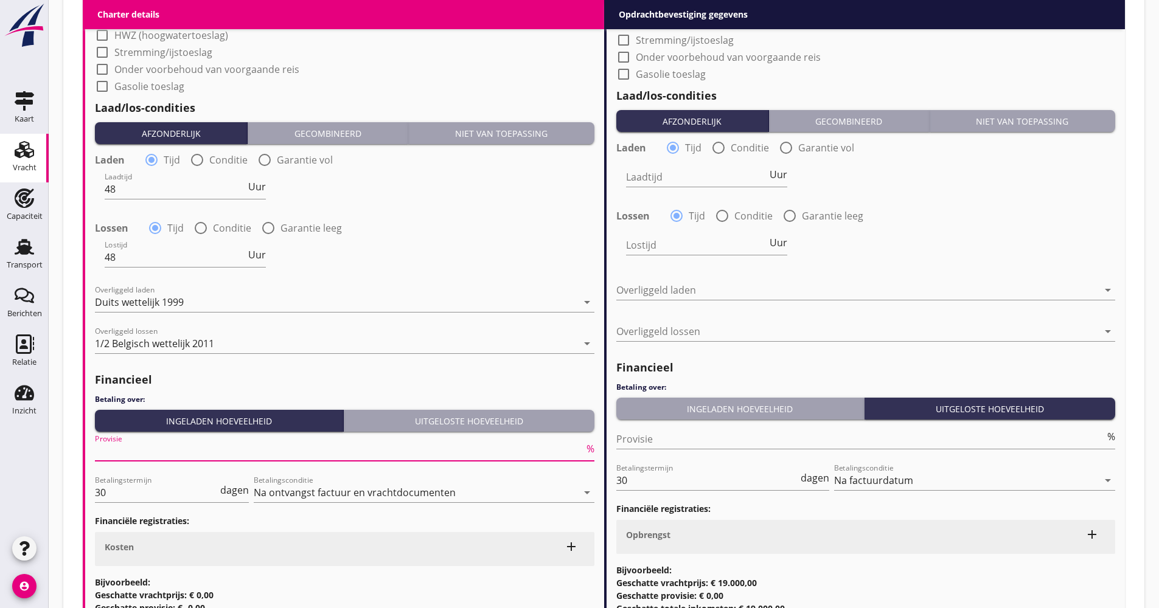
click at [144, 453] on input "Provisie" at bounding box center [339, 451] width 489 height 19
type input "5.00"
drag, startPoint x: 139, startPoint y: 483, endPoint x: 79, endPoint y: 483, distance: 59.6
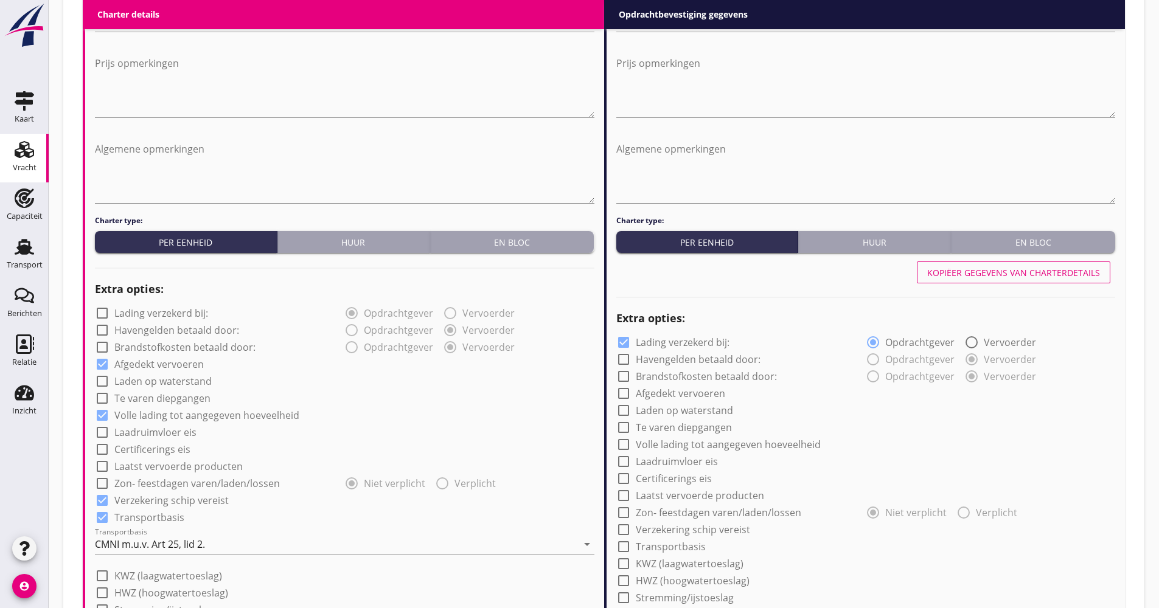
click at [985, 275] on div "Kopiëer gegevens van charterdetails" at bounding box center [1013, 272] width 173 height 13
checkbox input "false"
checkbox input "true"
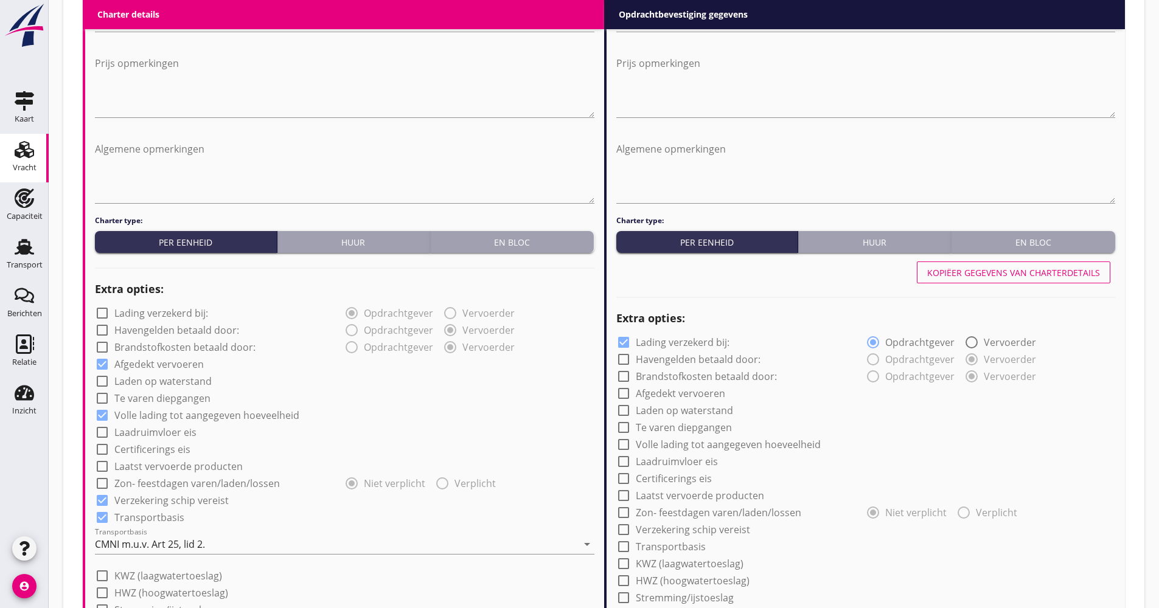
checkbox input "true"
type input "48"
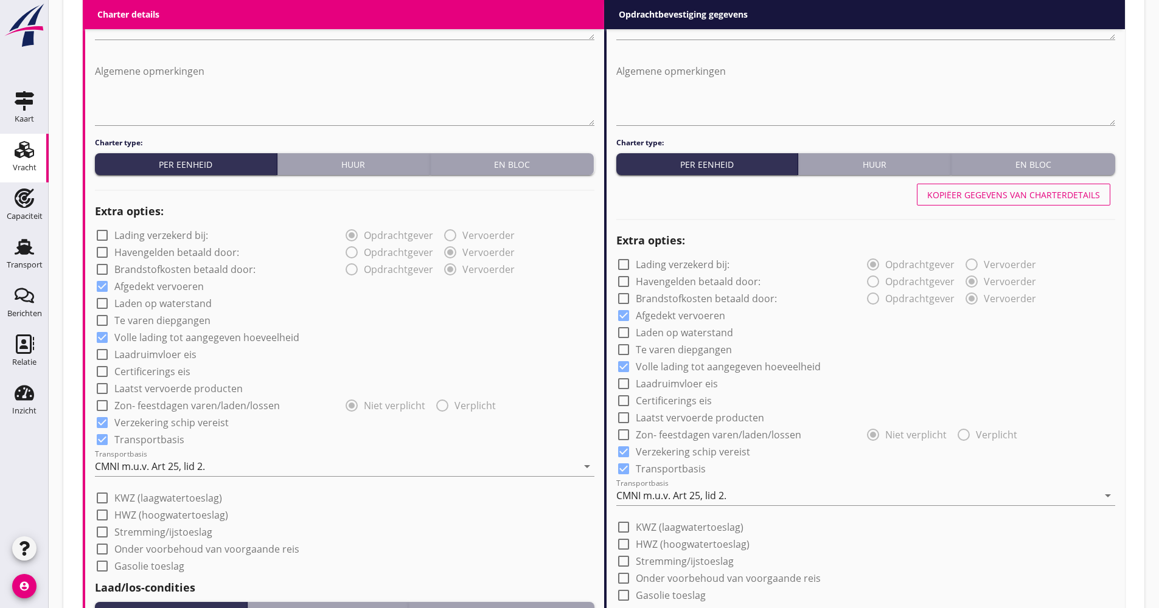
scroll to position [780, 0]
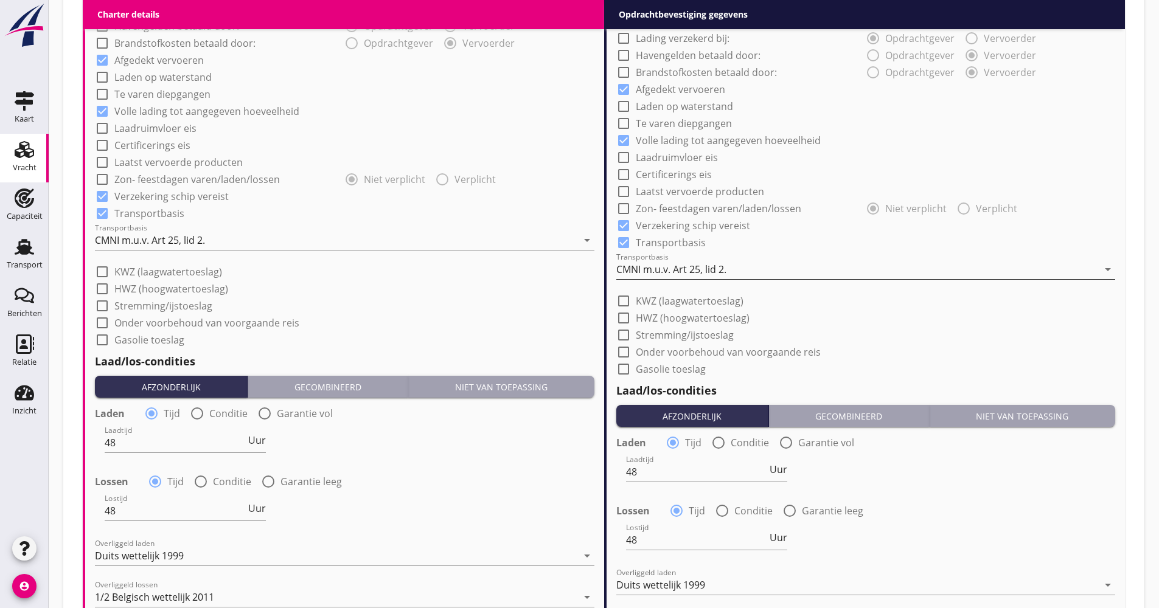
click at [687, 269] on div "CMNI m.u.v. Art 25, lid 2." at bounding box center [671, 269] width 110 height 11
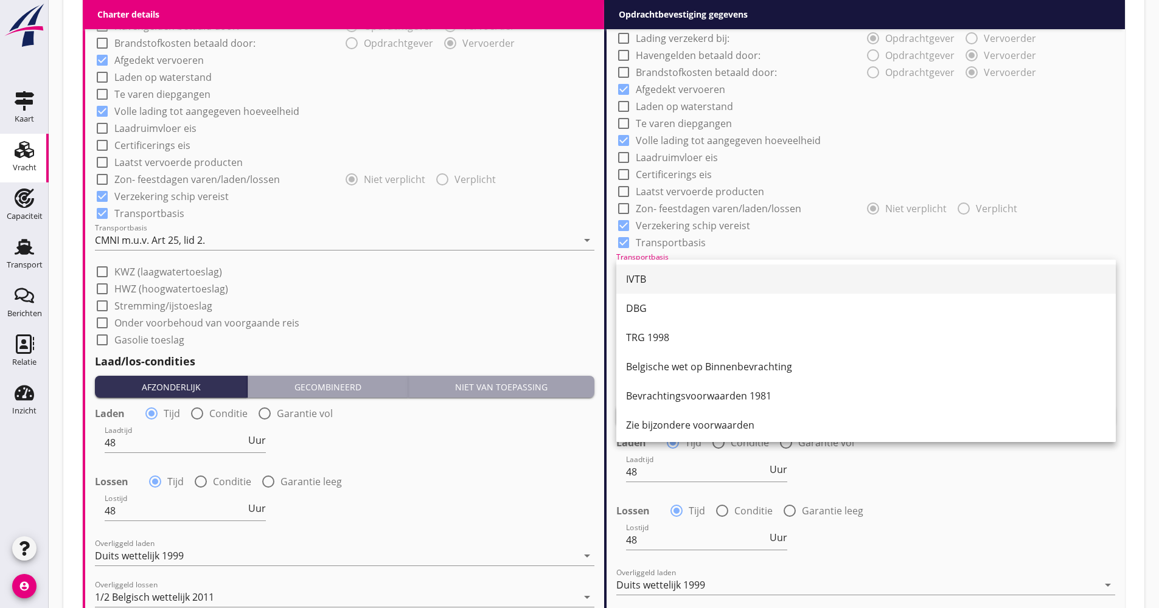
click at [675, 280] on div "IVTB" at bounding box center [866, 279] width 480 height 15
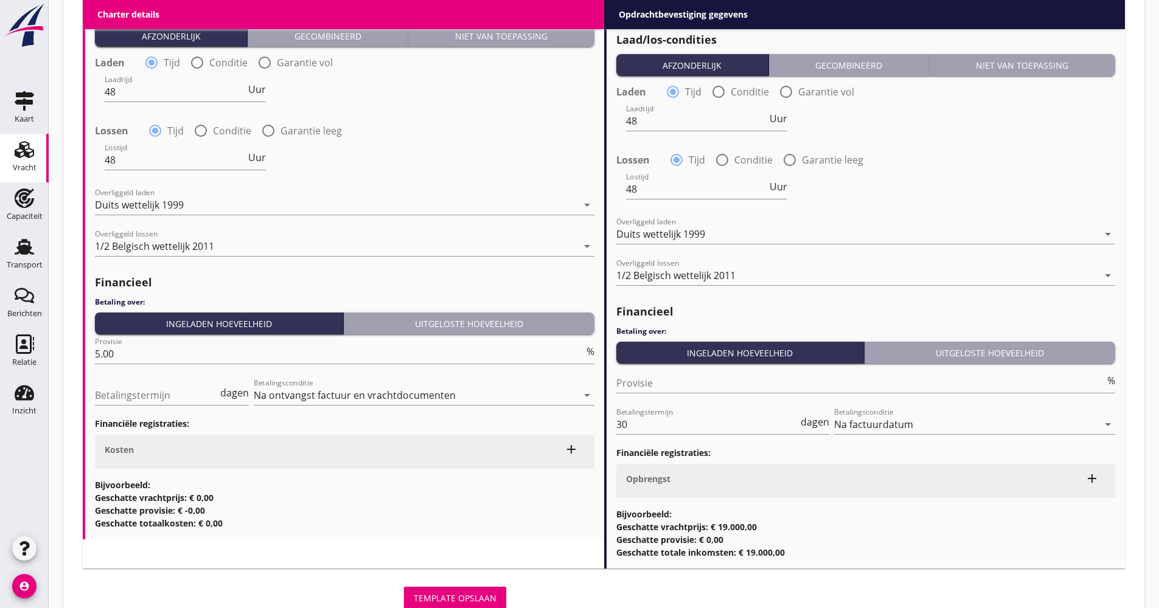
scroll to position [1175, 0]
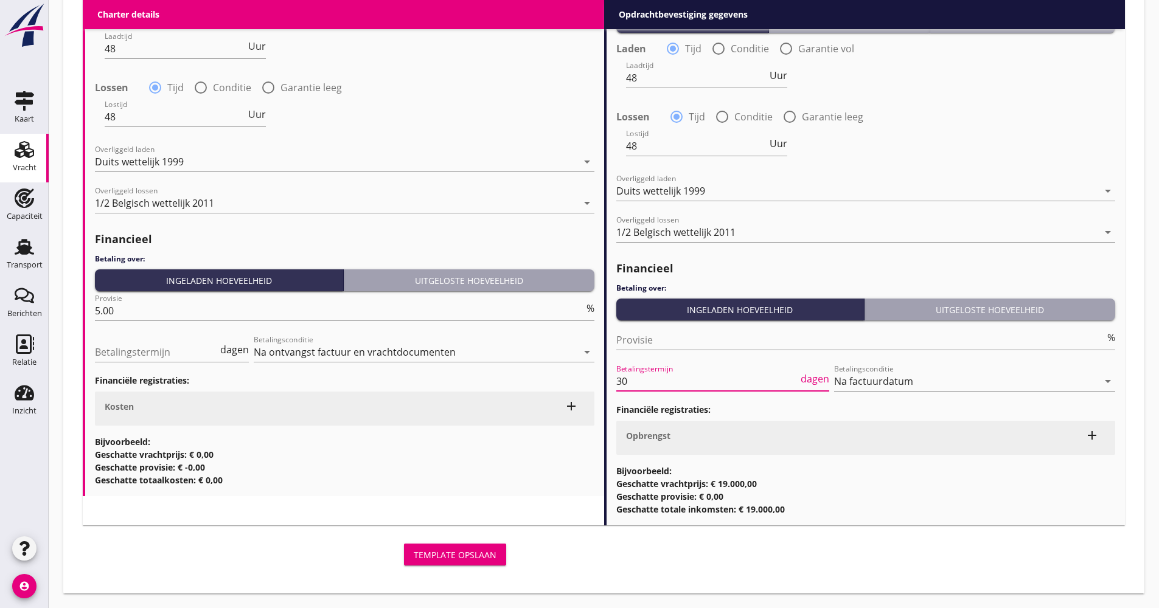
drag, startPoint x: 620, startPoint y: 384, endPoint x: 596, endPoint y: 389, distance: 24.9
type input "21"
click at [451, 549] on div "Template opslaan" at bounding box center [455, 555] width 83 height 13
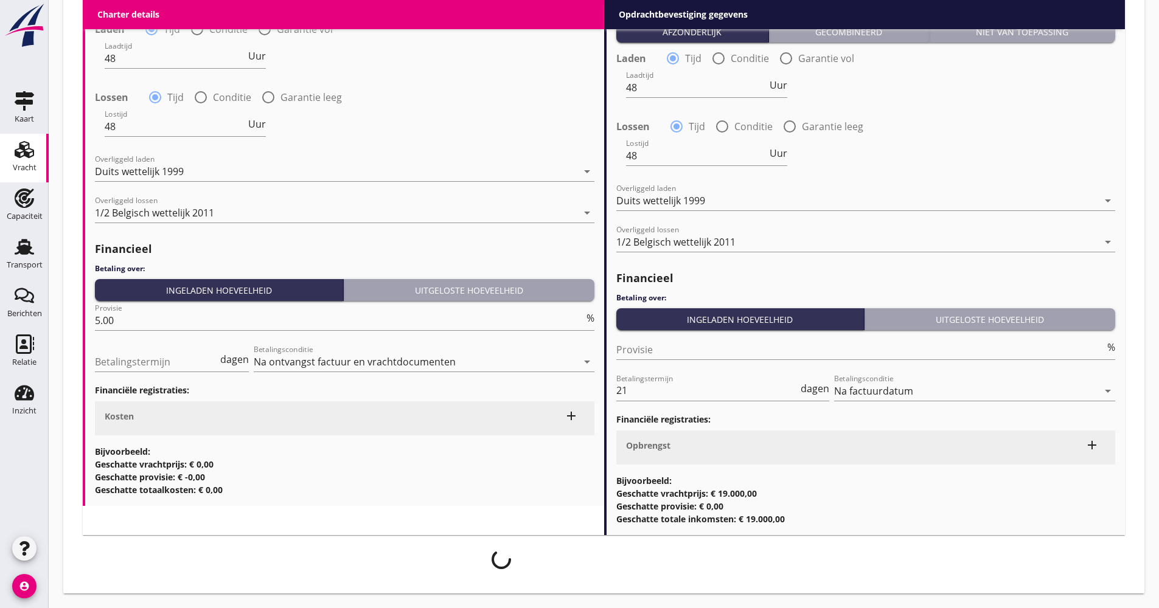
scroll to position [1165, 0]
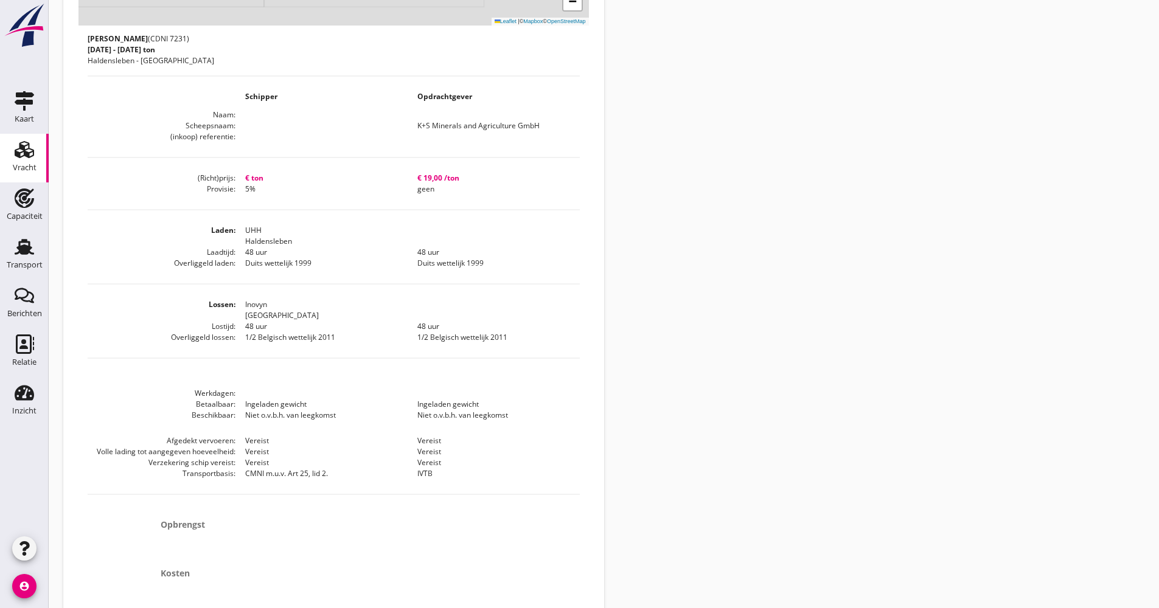
scroll to position [481, 0]
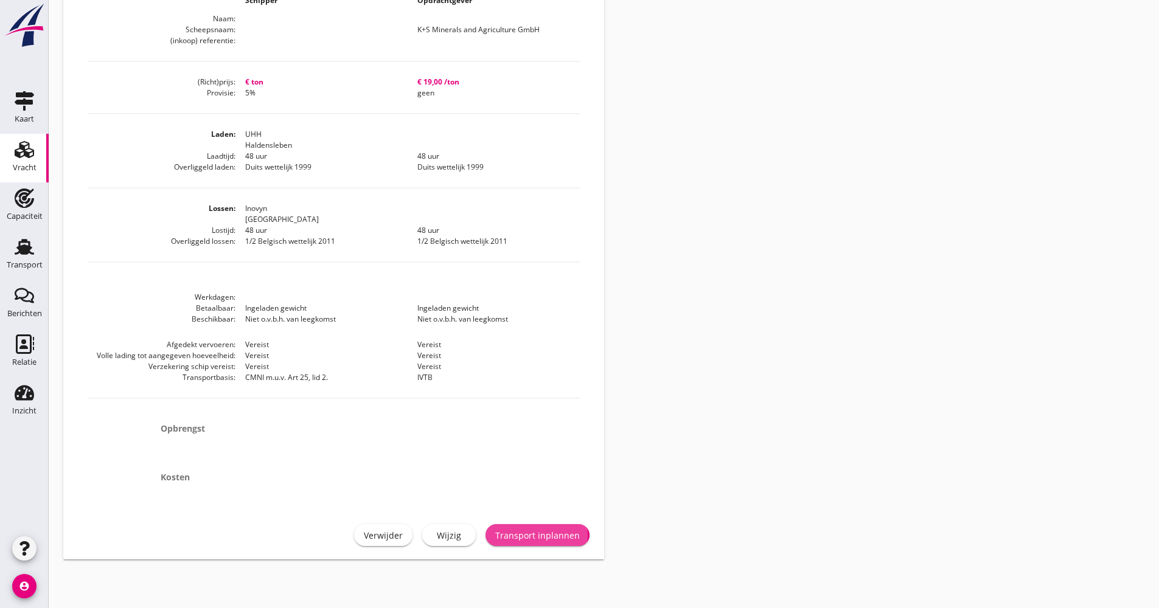
click at [523, 542] on button "Transport inplannen" at bounding box center [537, 535] width 104 height 22
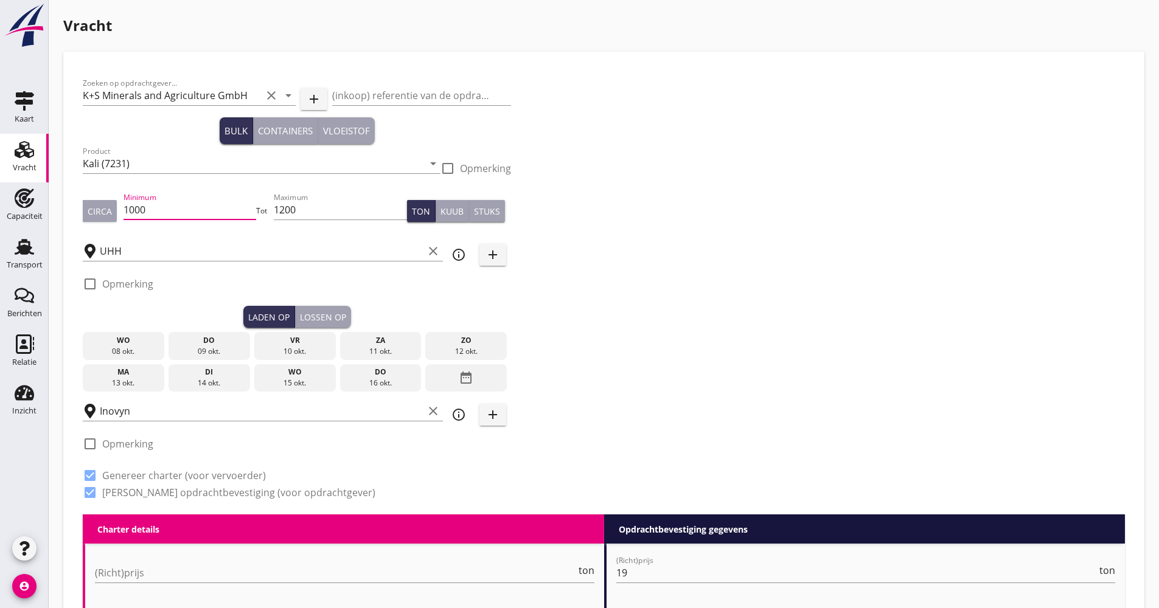
drag, startPoint x: 158, startPoint y: 212, endPoint x: 124, endPoint y: 215, distance: 34.3
click at [118, 215] on div "Circa Minimum 1000 Tot Maximum 1200 Ton Kuub Stuks" at bounding box center [297, 210] width 428 height 41
type input "1100"
type input "1120"
click at [471, 384] on icon "date_range" at bounding box center [466, 378] width 15 height 22
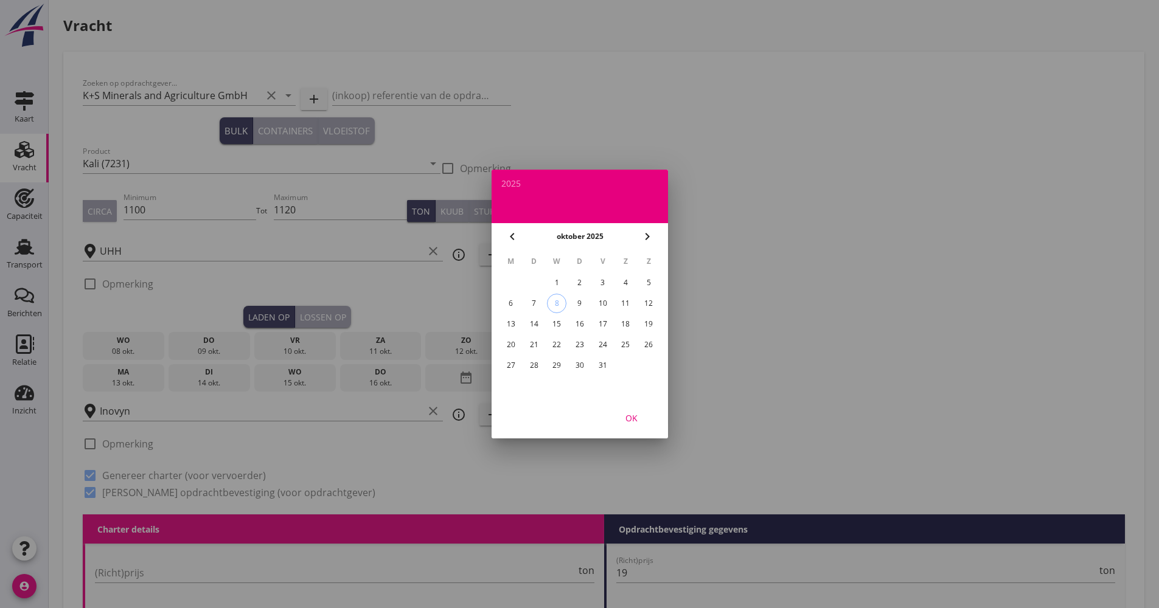
click at [600, 345] on div "24" at bounding box center [601, 344] width 19 height 19
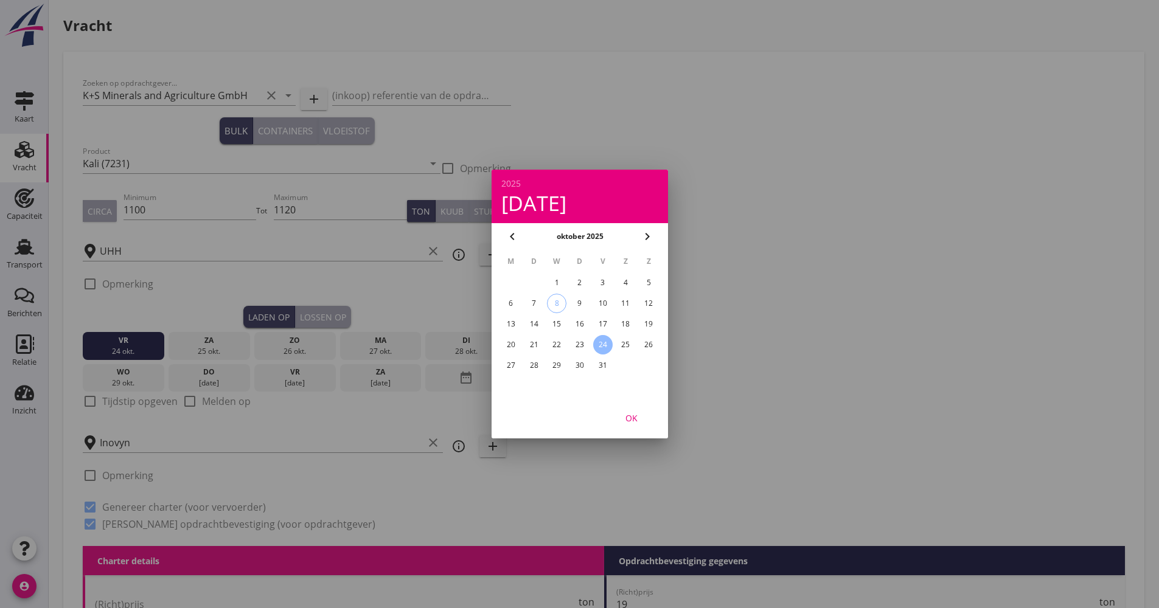
click at [631, 428] on button "OK" at bounding box center [632, 418] width 54 height 22
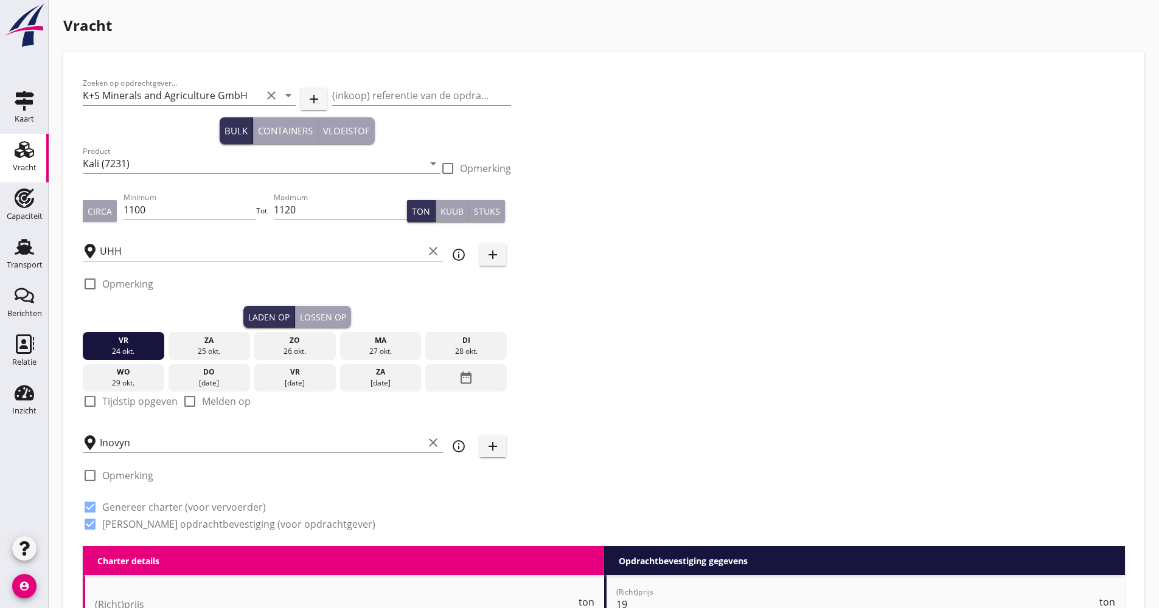
click at [127, 397] on label "Tijdstip opgeven" at bounding box center [139, 401] width 75 height 12
checkbox input "true"
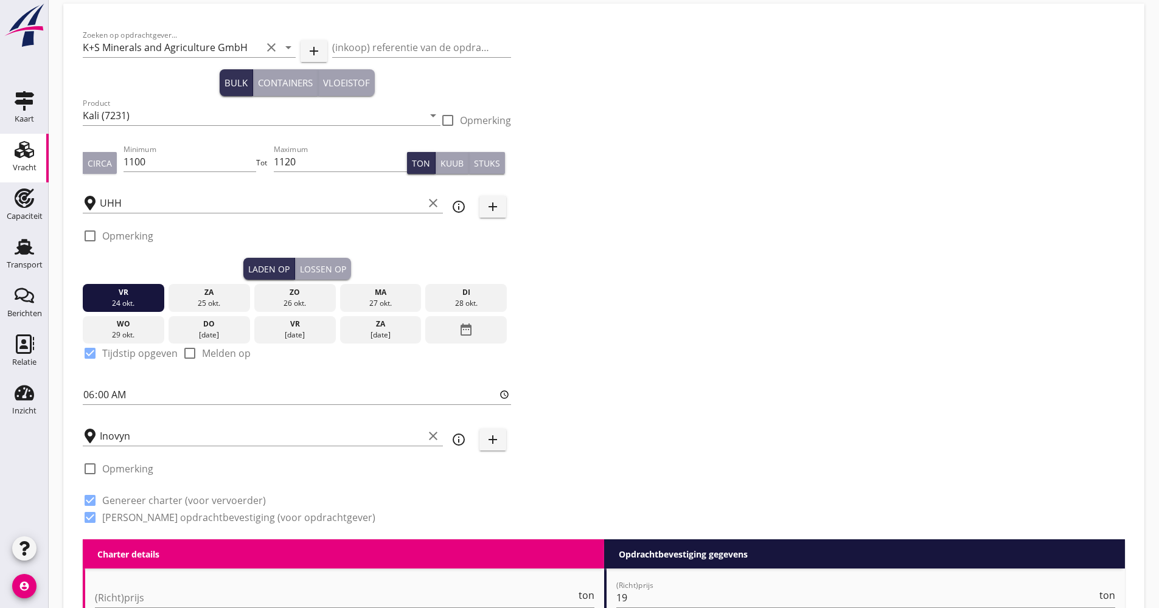
scroll to position [122, 0]
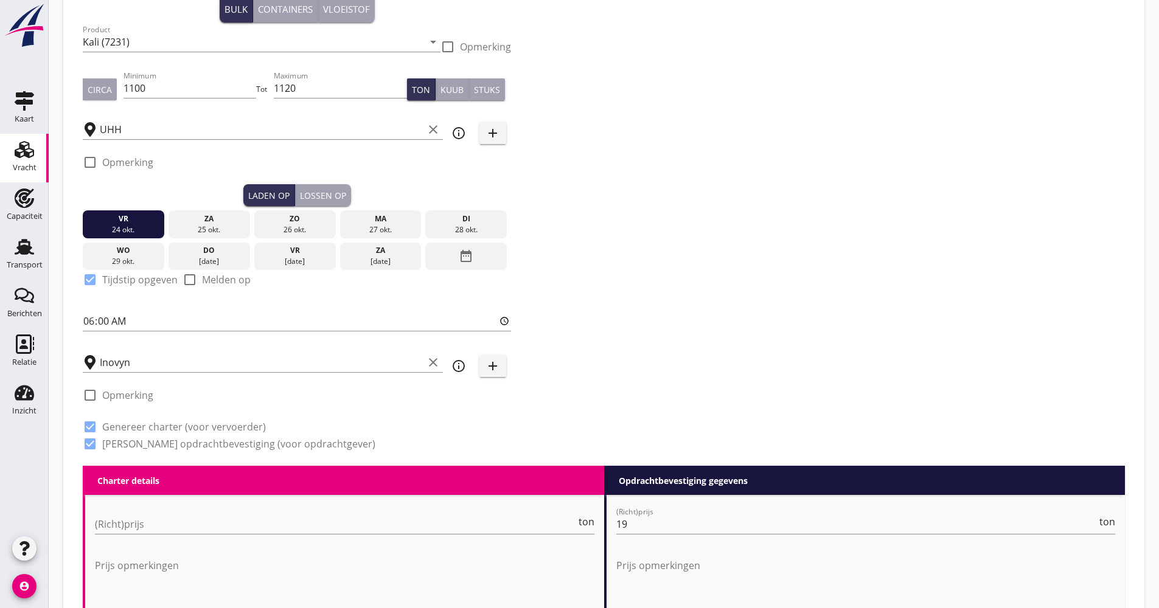
click at [341, 200] on div "Lossen op" at bounding box center [323, 195] width 46 height 13
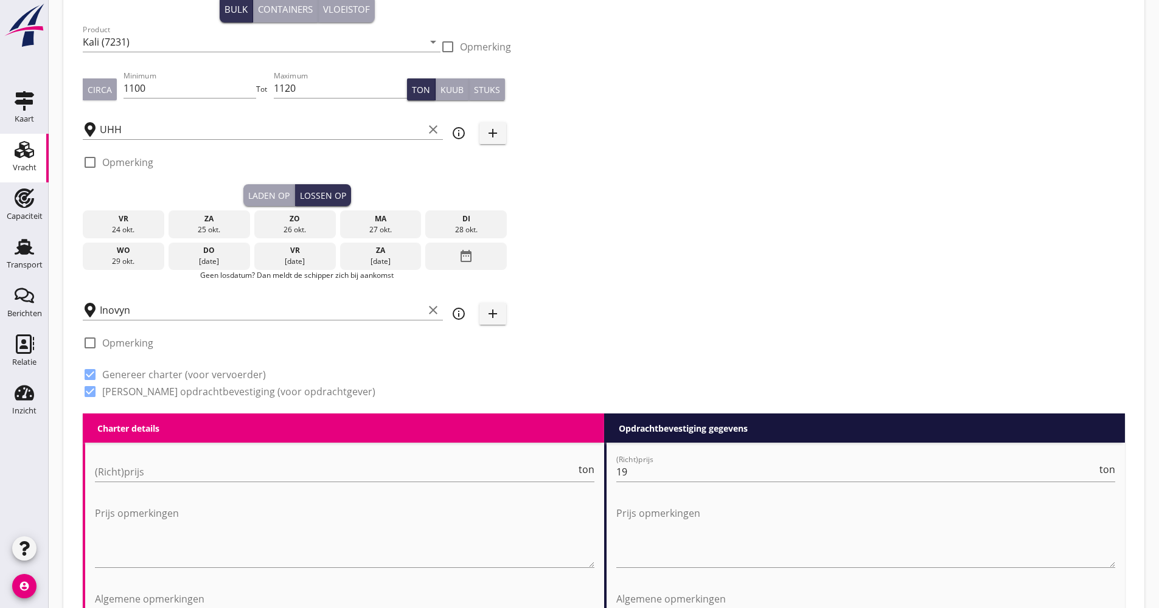
click at [306, 251] on div "vr" at bounding box center [294, 250] width 75 height 11
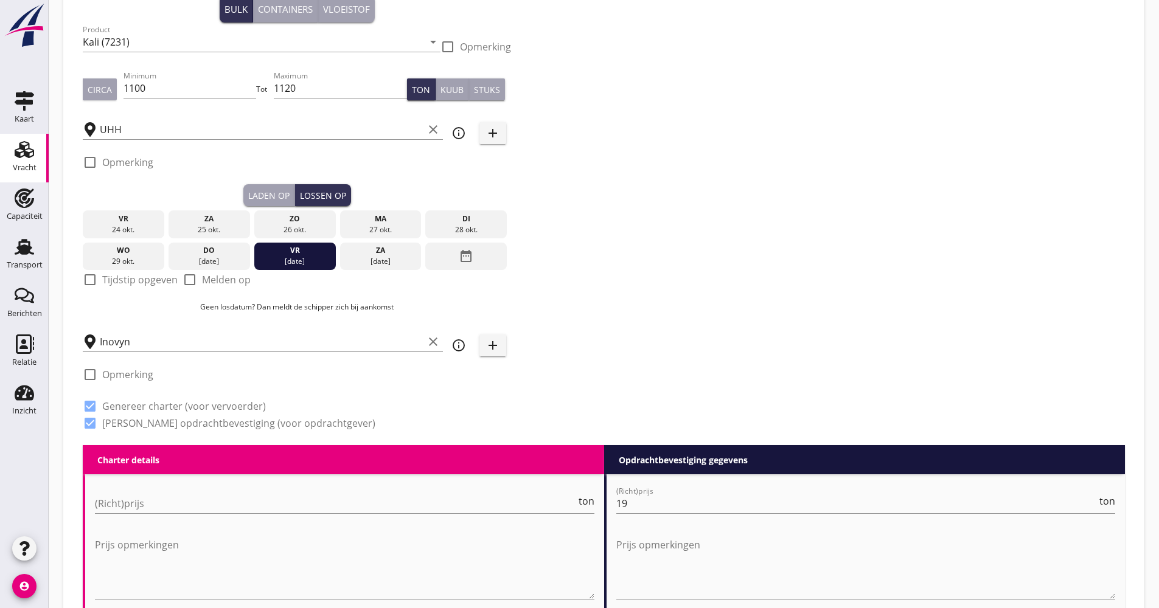
click at [126, 282] on label "Tijdstip opgeven" at bounding box center [139, 280] width 75 height 12
checkbox input "true"
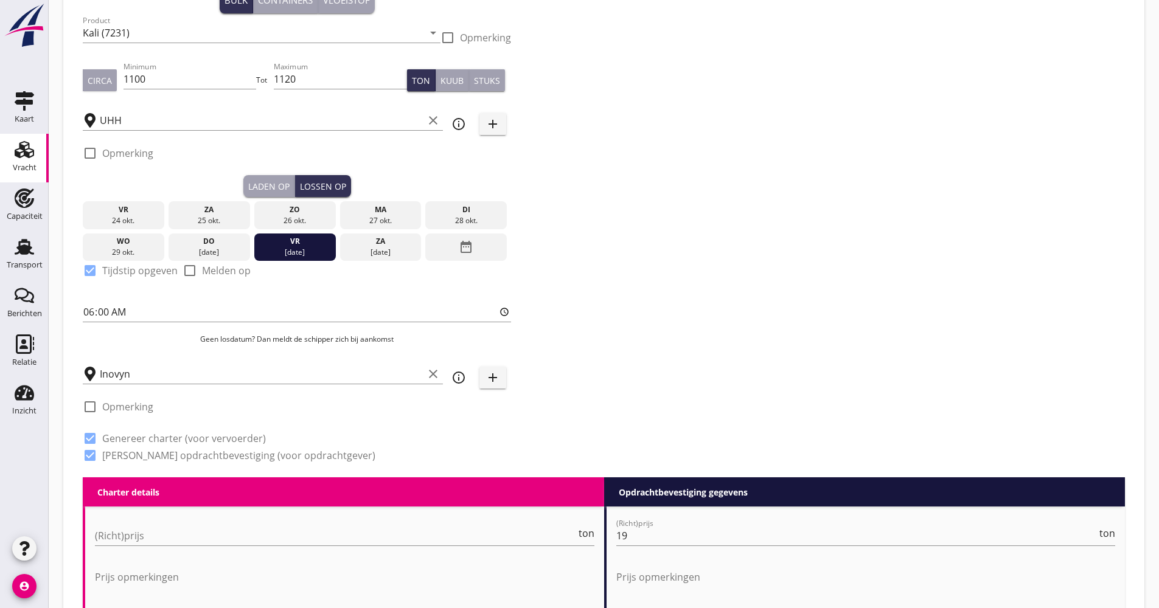
scroll to position [304, 0]
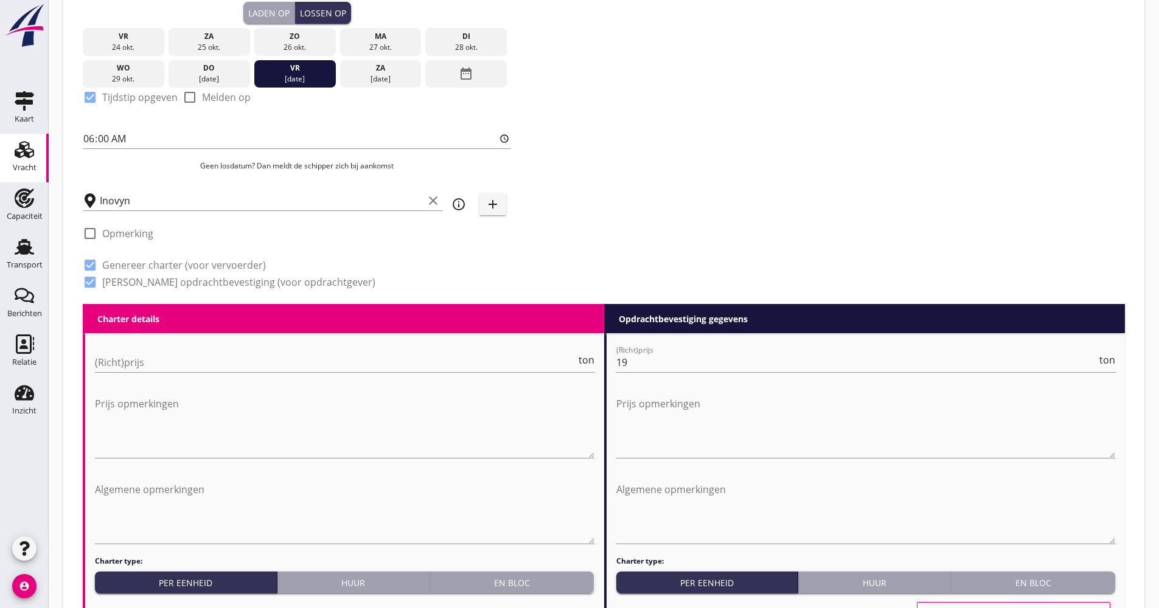
click at [145, 347] on div "(Richt)prijs ton" at bounding box center [344, 365] width 499 height 39
click at [145, 351] on div "(Richt)prijs ton" at bounding box center [344, 365] width 499 height 39
drag, startPoint x: 145, startPoint y: 361, endPoint x: 138, endPoint y: 364, distance: 7.4
click at [145, 362] on input "(Richt)prijs" at bounding box center [335, 362] width 481 height 19
type input "18.50"
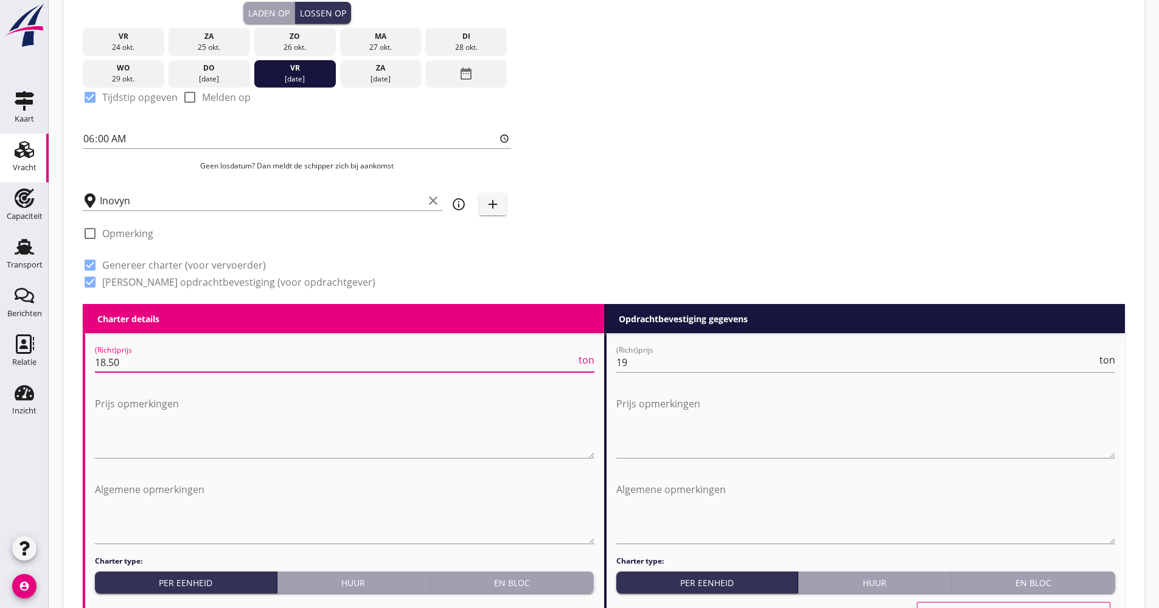
click at [829, 192] on div "Zoeken op opdrachtgever... K+S Minerals and Agriculture GmbH clear arrow_drop_d…" at bounding box center [604, 35] width 1052 height 537
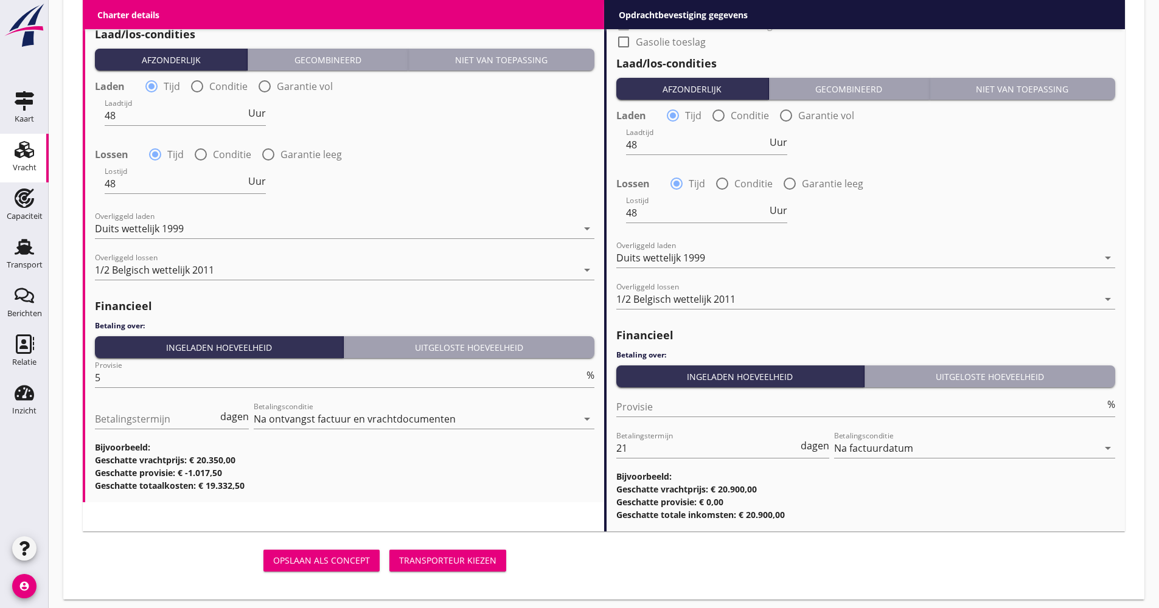
scroll to position [1277, 0]
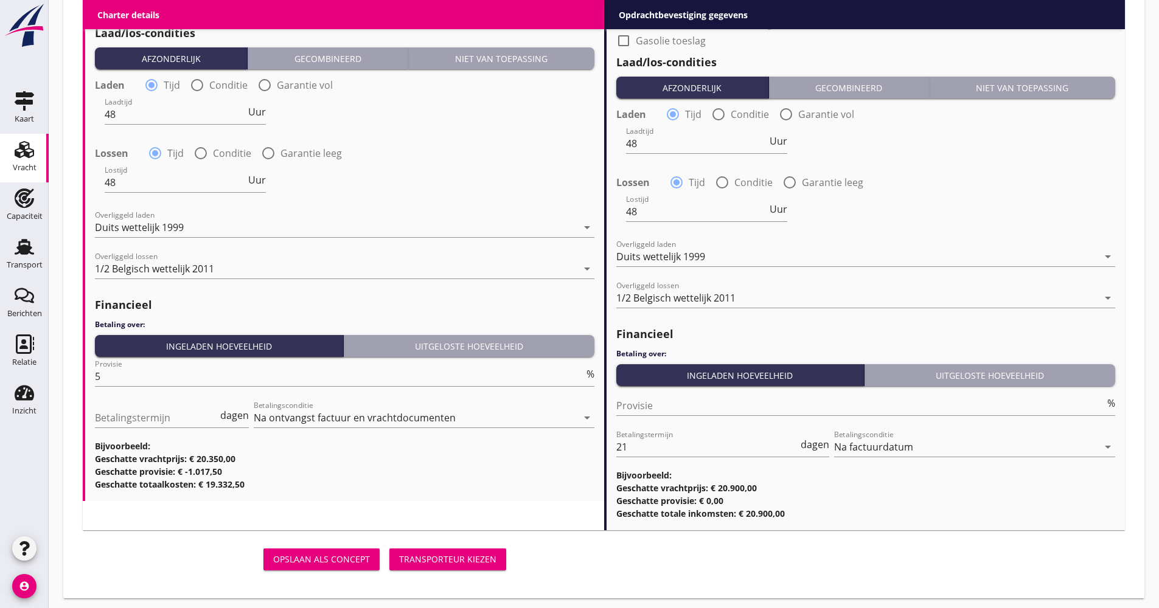
click at [414, 554] on div "Transporteur kiezen" at bounding box center [447, 559] width 97 height 13
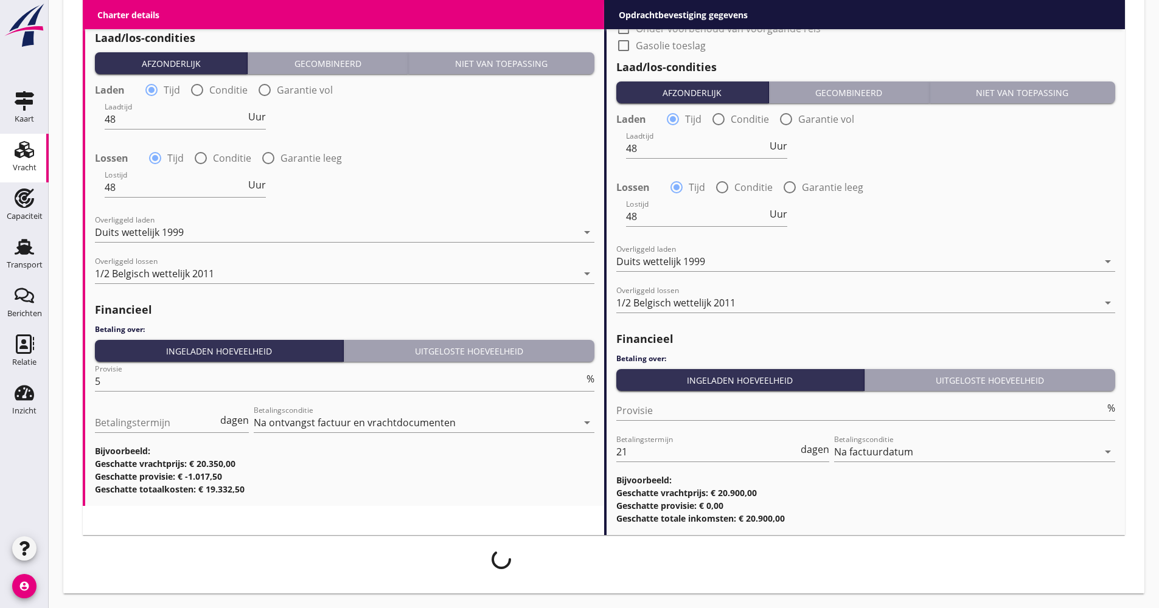
scroll to position [1273, 0]
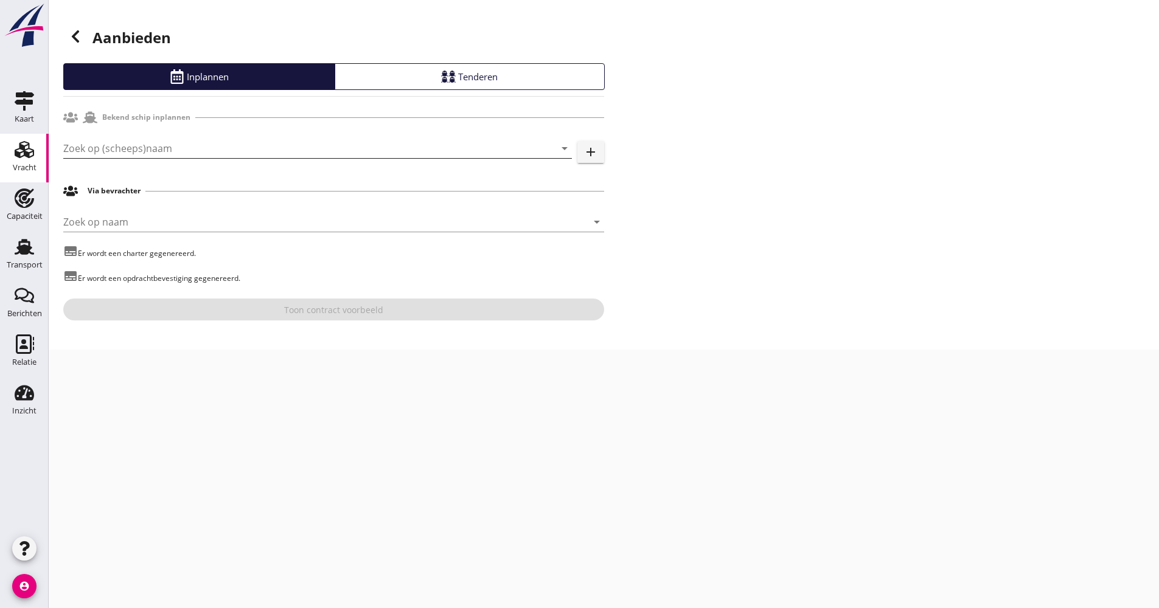
click at [142, 146] on input "Zoek op (scheeps)naam" at bounding box center [300, 148] width 474 height 19
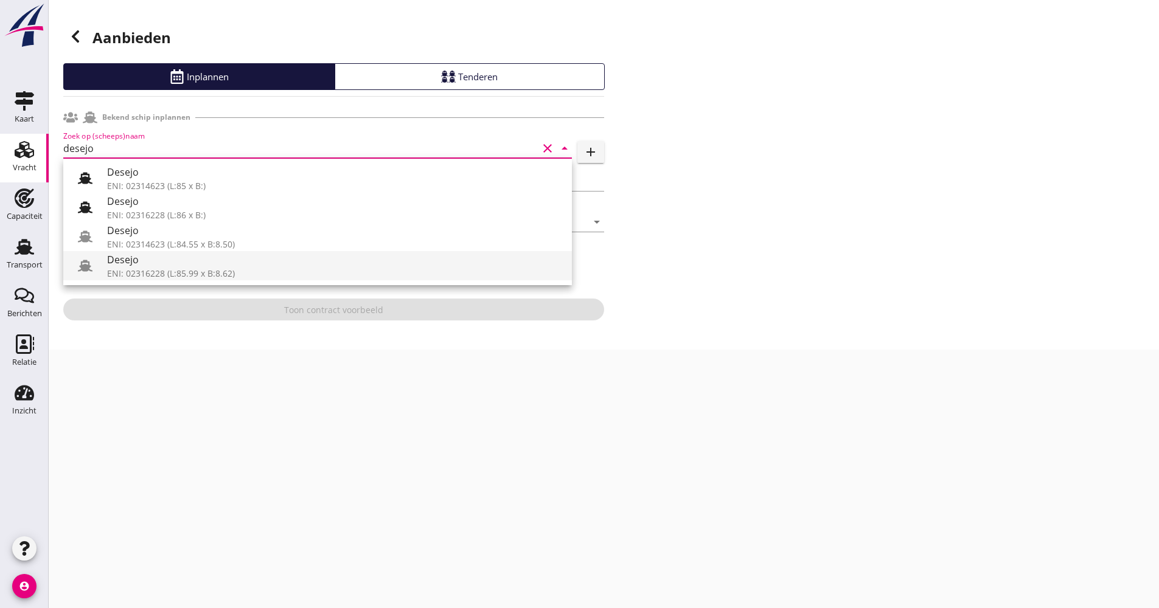
click at [173, 266] on div "Desejo" at bounding box center [334, 259] width 455 height 15
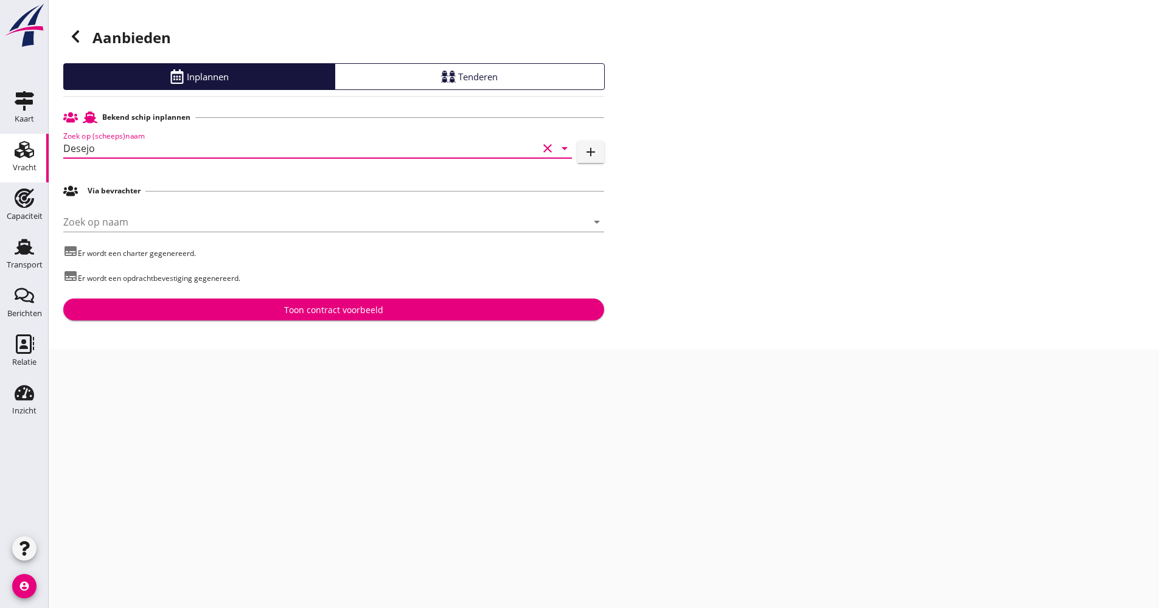
type input "Desejo"
click at [314, 310] on div "Toon contract voorbeeld" at bounding box center [333, 310] width 99 height 13
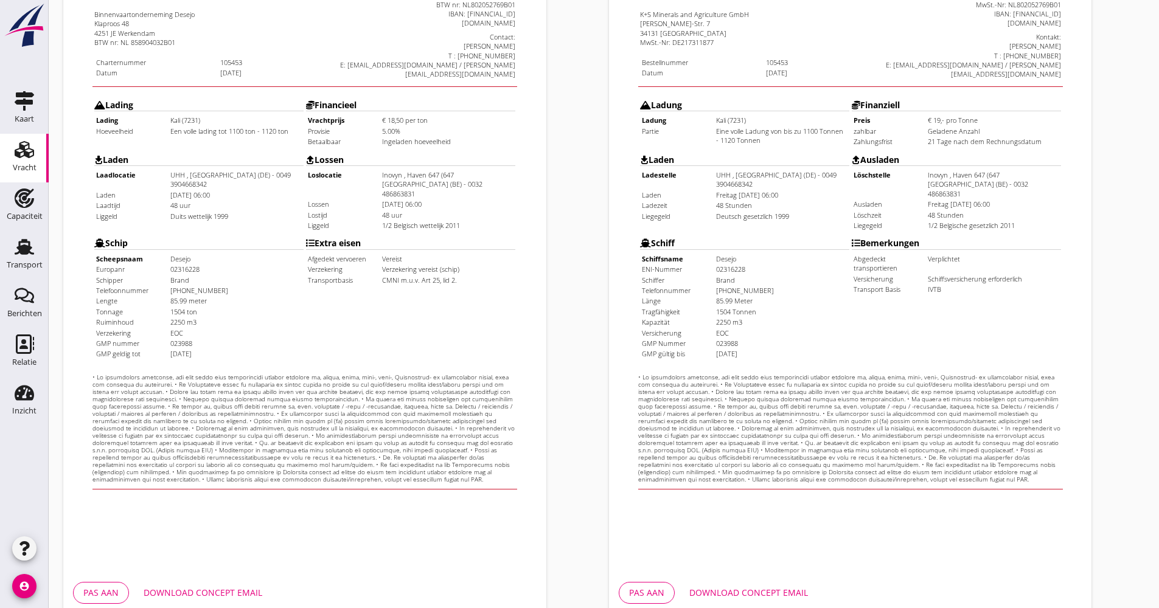
scroll to position [293, 0]
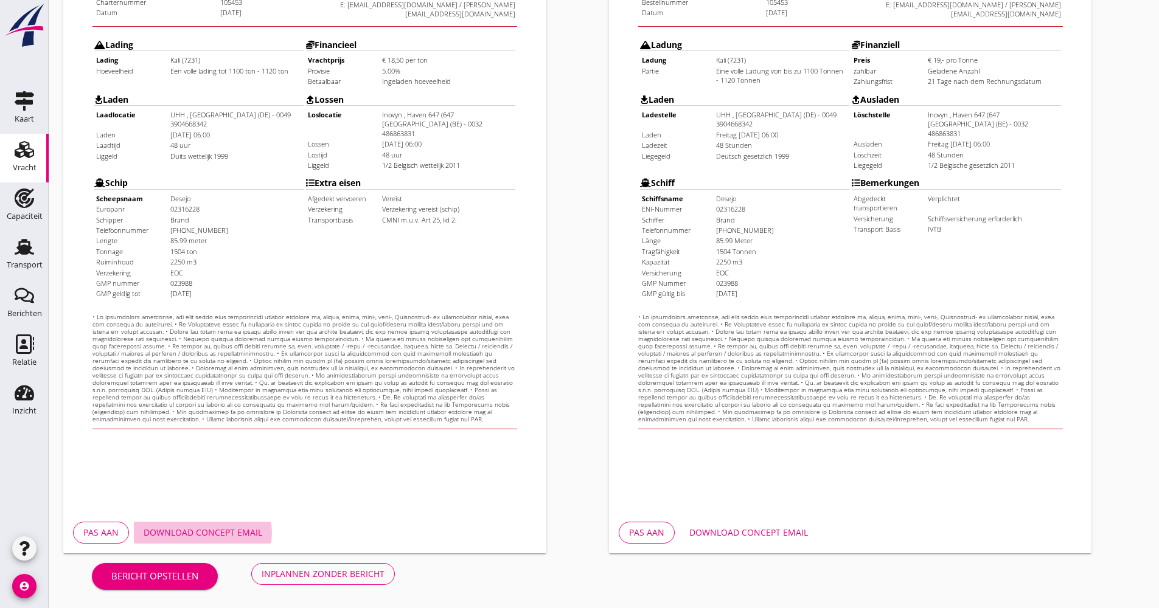
click at [234, 529] on div "Download concept email" at bounding box center [203, 532] width 119 height 13
click at [289, 573] on div "Inplannen zonder bericht" at bounding box center [323, 574] width 123 height 13
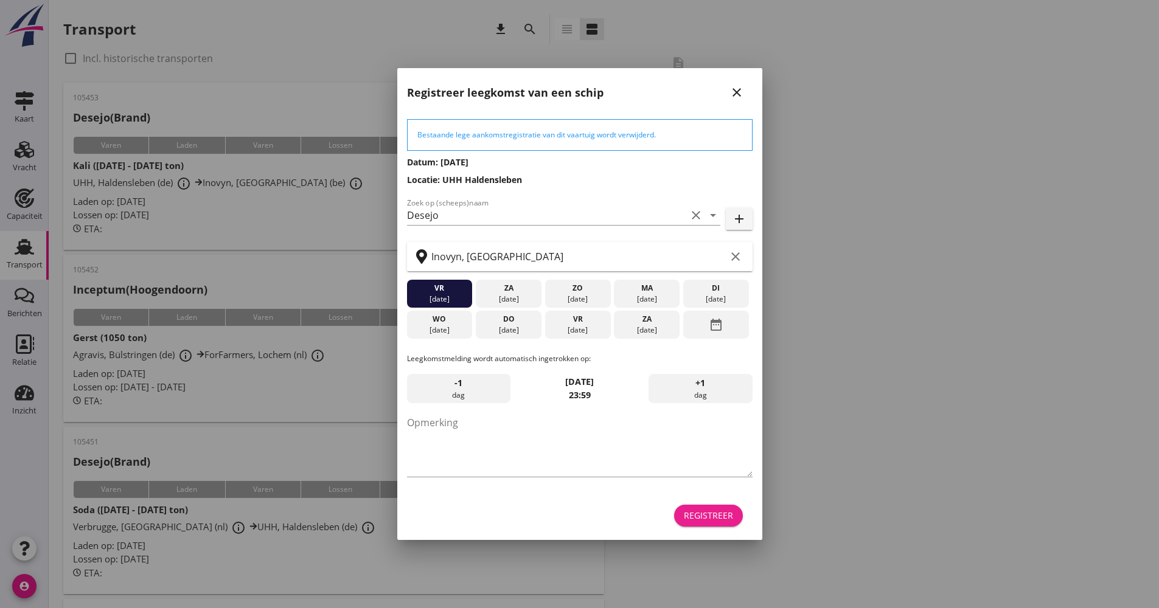
click at [689, 515] on div "Registreer" at bounding box center [708, 515] width 49 height 13
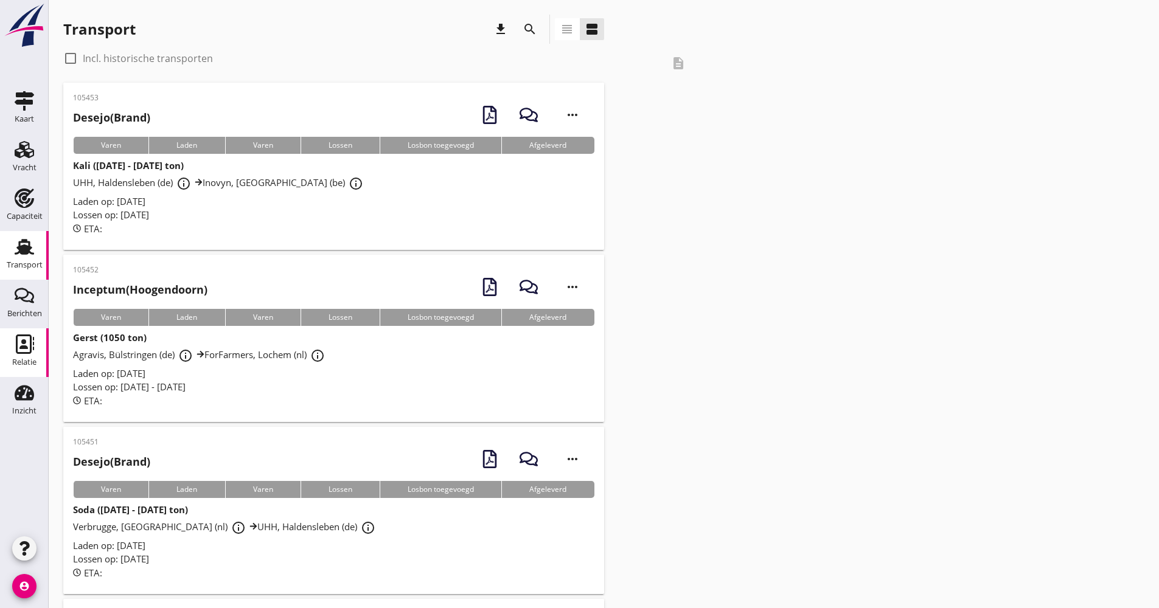
click at [35, 353] on div "Relatie" at bounding box center [24, 344] width 29 height 19
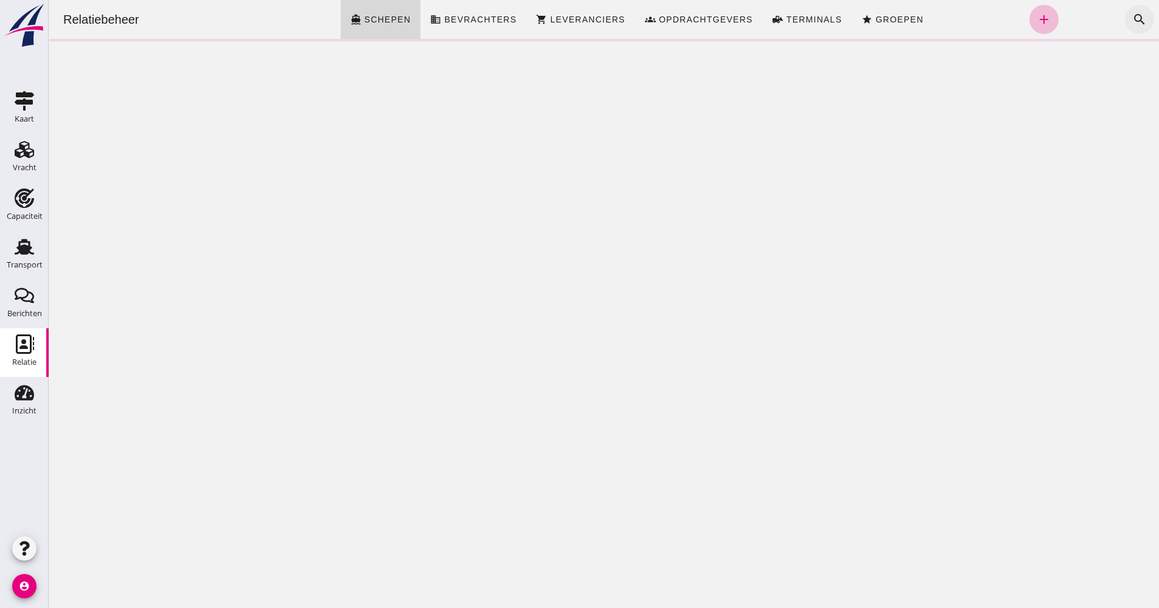
click at [1132, 19] on icon "search" at bounding box center [1139, 19] width 15 height 15
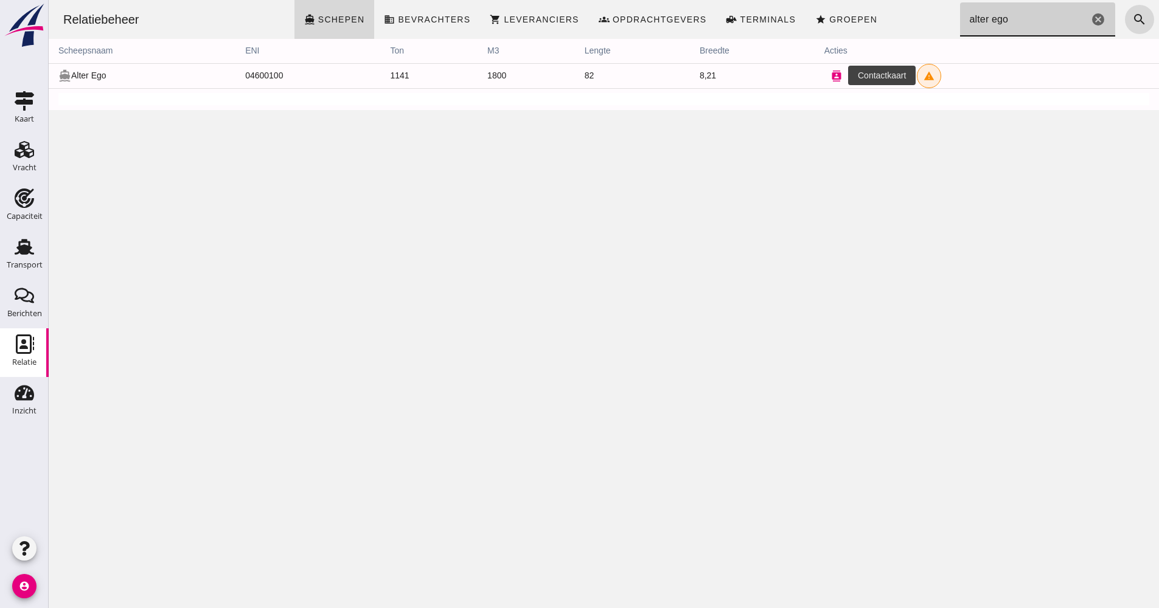
type input "alter ego"
click at [831, 75] on icon "contacts" at bounding box center [836, 76] width 11 height 11
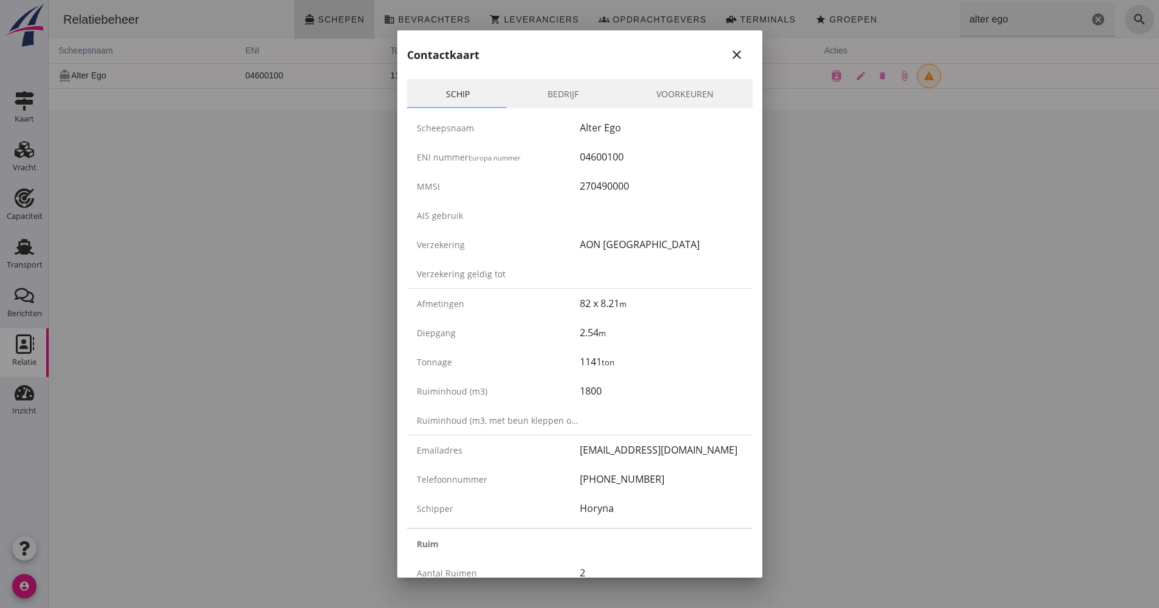
drag, startPoint x: 658, startPoint y: 482, endPoint x: 552, endPoint y: 487, distance: 106.0
click at [552, 487] on div "Telefoonnummer [PHONE_NUMBER]" at bounding box center [580, 479] width 346 height 29
drag, startPoint x: 552, startPoint y: 487, endPoint x: 588, endPoint y: 485, distance: 35.4
copy div "[PHONE_NUMBER]"
drag, startPoint x: 634, startPoint y: 160, endPoint x: 560, endPoint y: 160, distance: 73.6
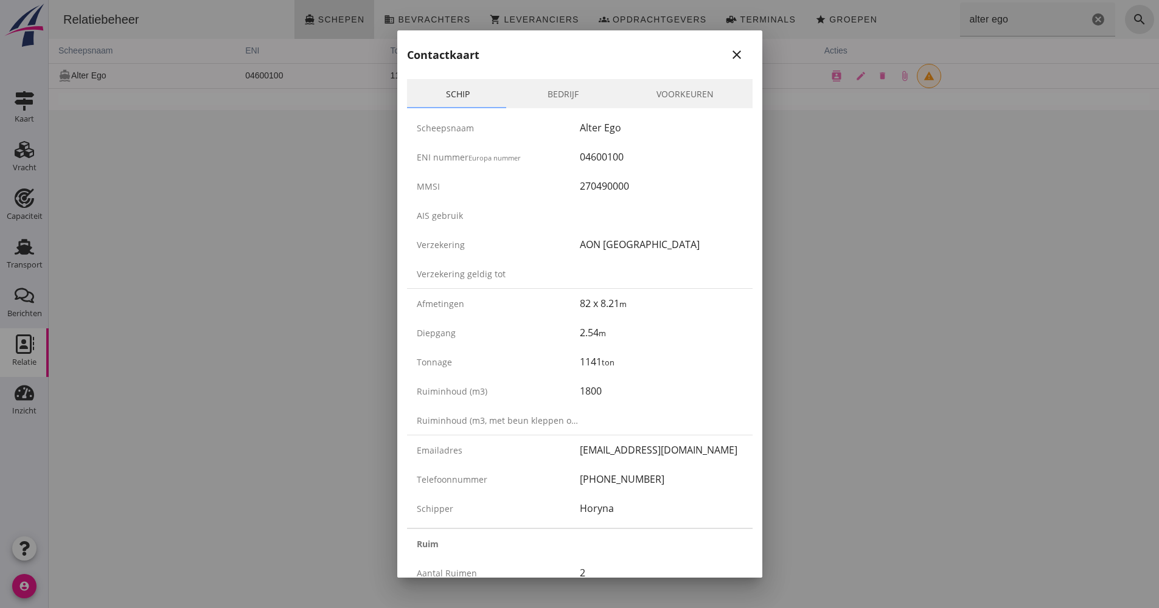
click at [560, 160] on div "ENI nummer Europa nummer 04600100" at bounding box center [580, 156] width 346 height 29
drag, startPoint x: 560, startPoint y: 160, endPoint x: 569, endPoint y: 158, distance: 9.3
copy div "04600100"
click at [858, 220] on div at bounding box center [579, 304] width 1159 height 608
